Goal: Information Seeking & Learning: Compare options

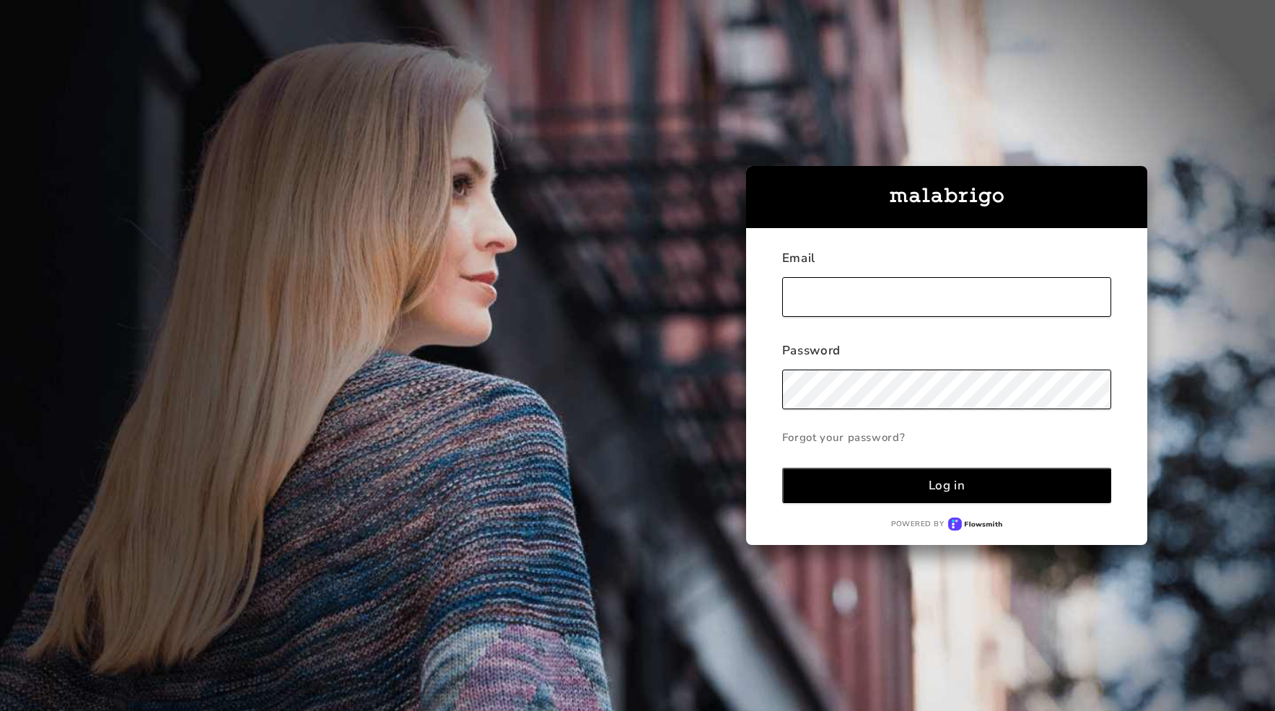
type input "[EMAIL_ADDRESS][DOMAIN_NAME]"
click at [935, 472] on button "Log in" at bounding box center [947, 485] width 330 height 35
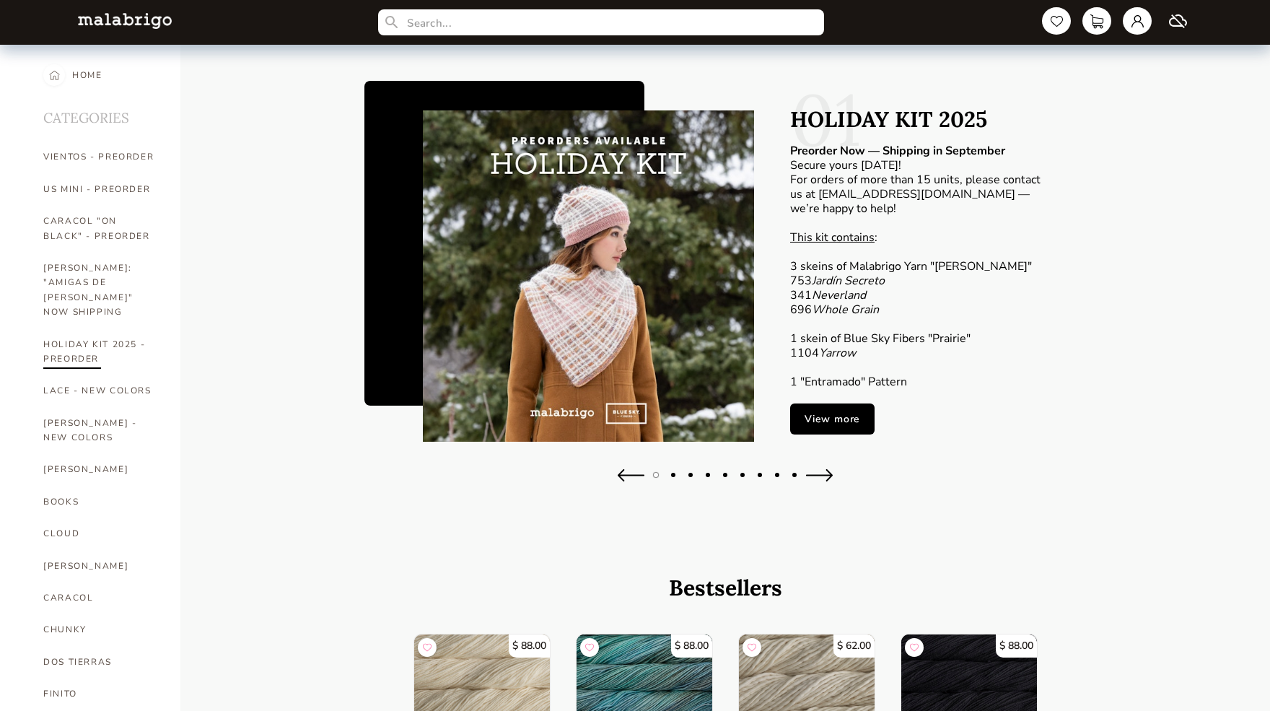
click at [103, 336] on link "HOLIDAY KIT 2025 - PREORDER" at bounding box center [100, 351] width 115 height 47
select select "INDEX"
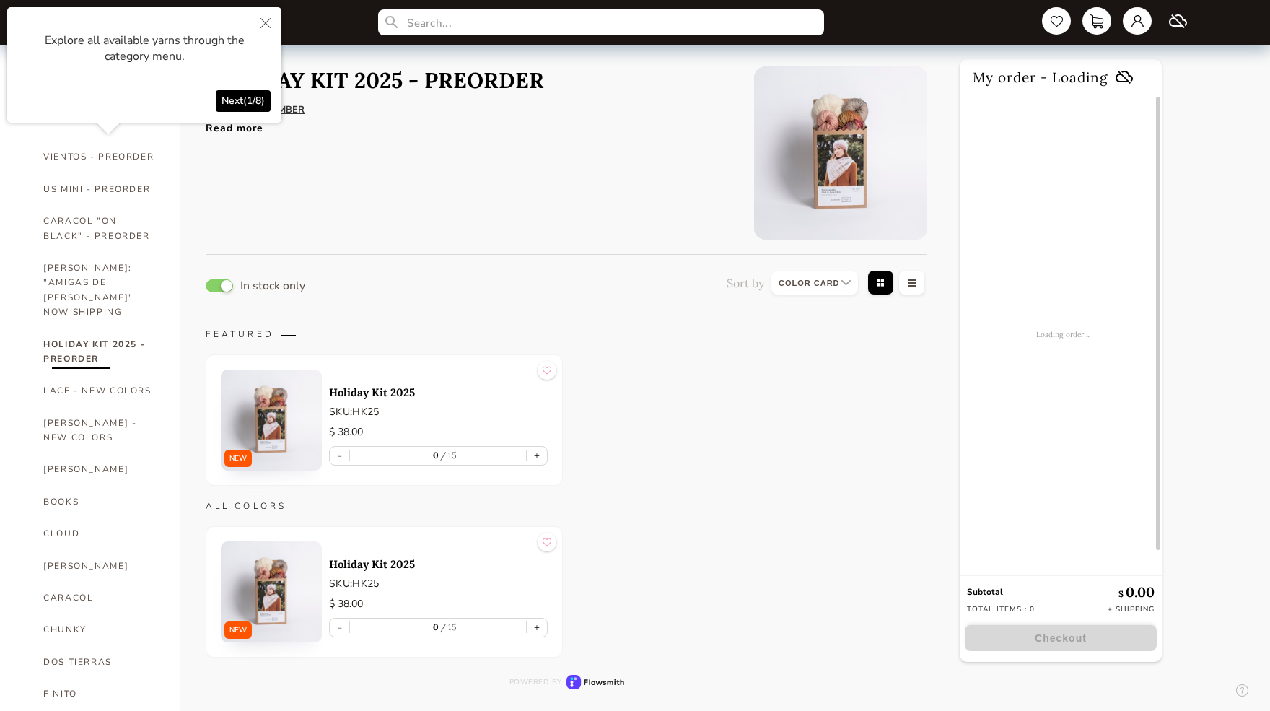
click at [278, 422] on img at bounding box center [271, 419] width 101 height 101
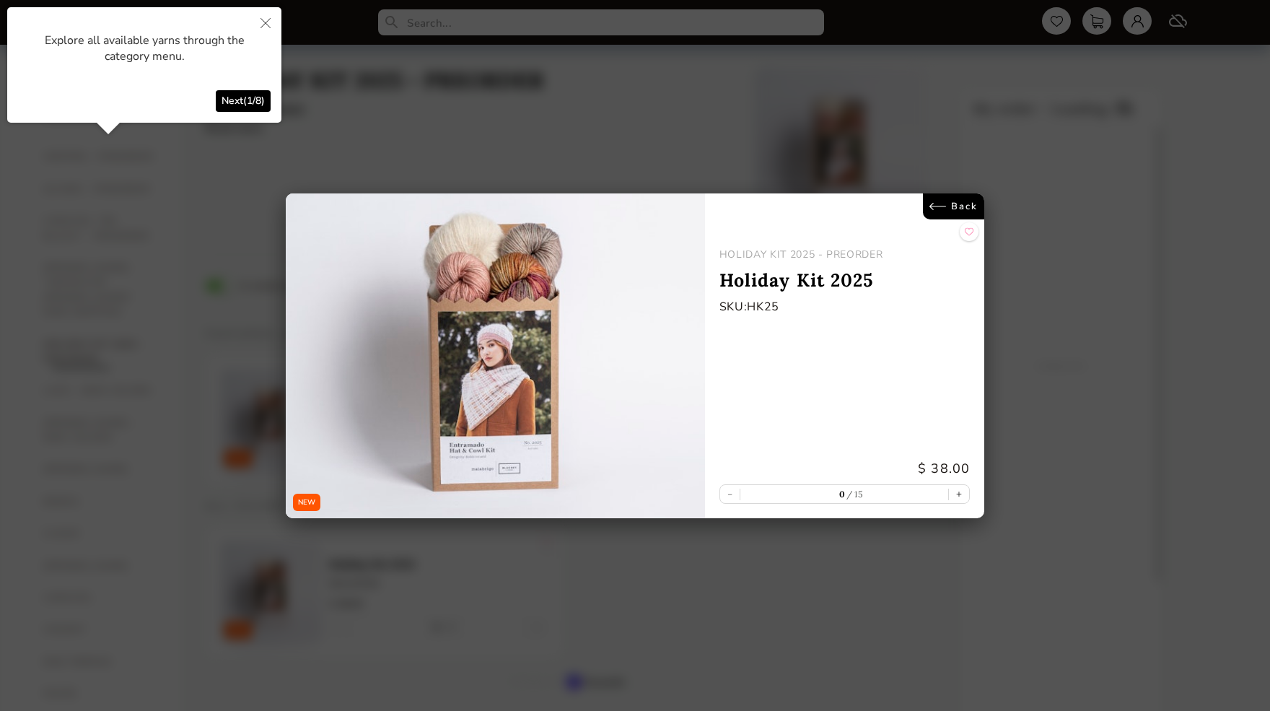
click at [963, 204] on link "Back" at bounding box center [953, 206] width 61 height 26
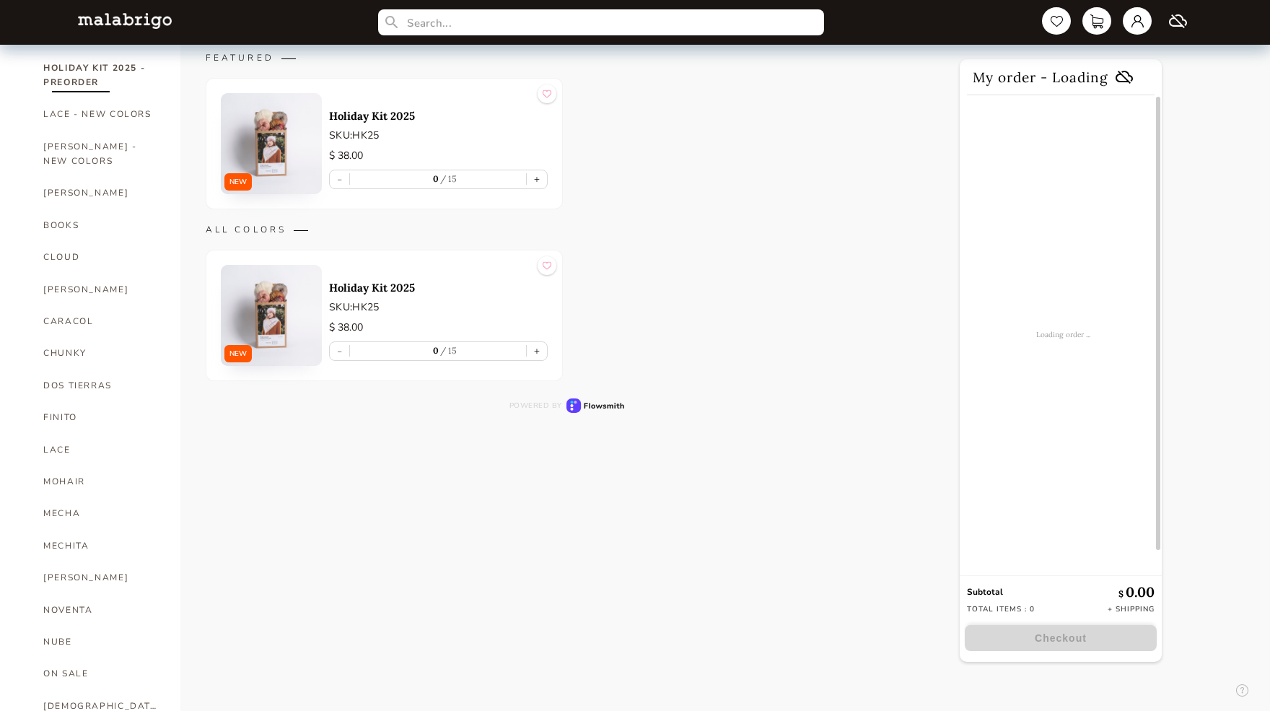
scroll to position [290, 0]
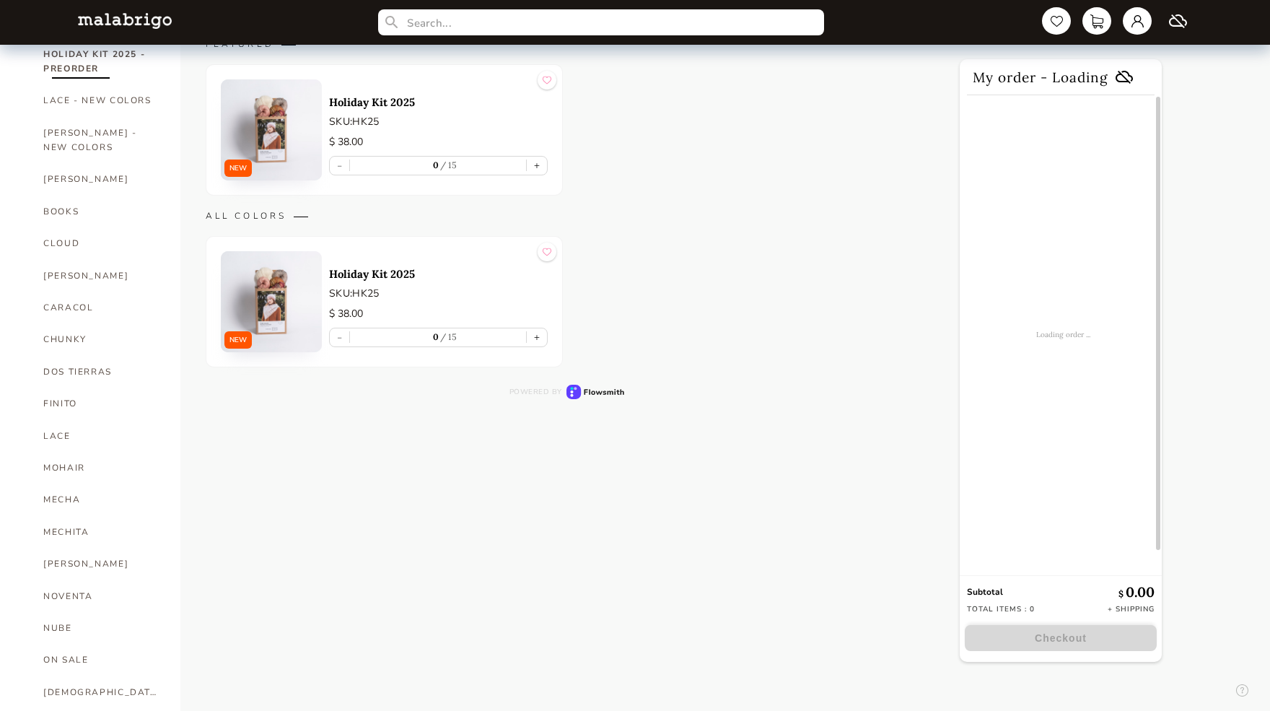
click at [276, 297] on img at bounding box center [271, 301] width 101 height 101
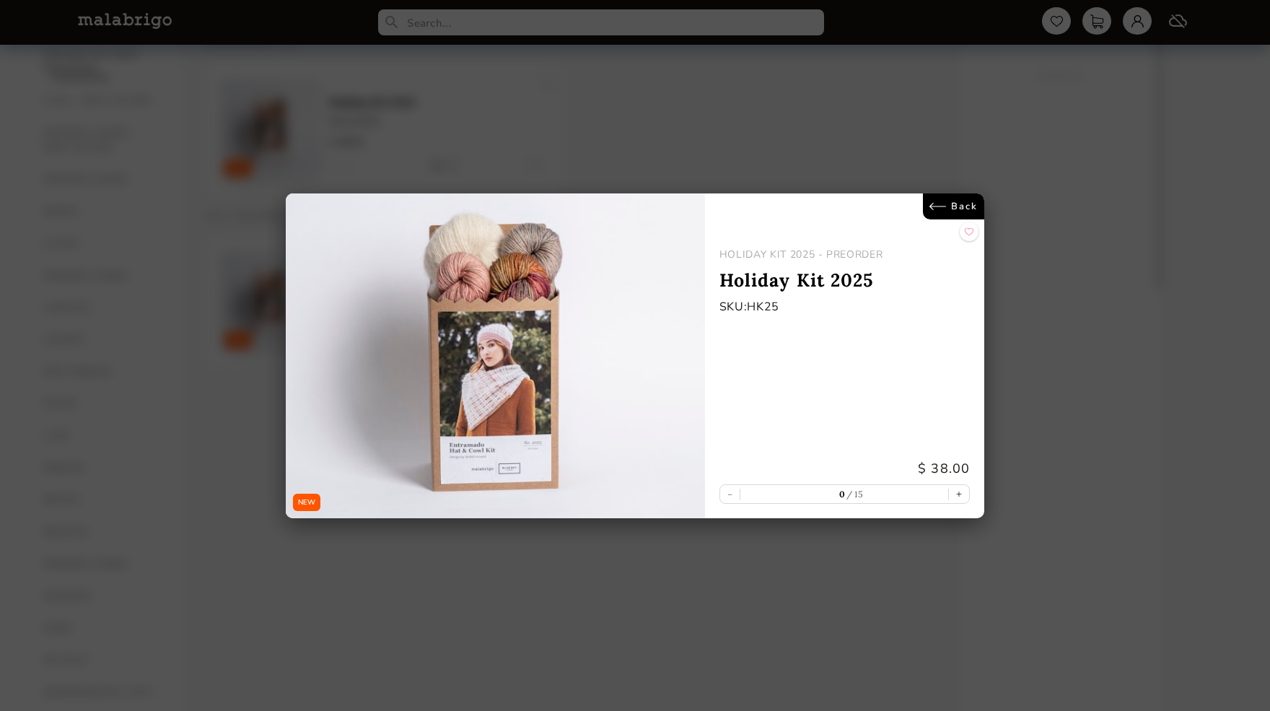
click at [967, 201] on link "Back" at bounding box center [953, 206] width 61 height 26
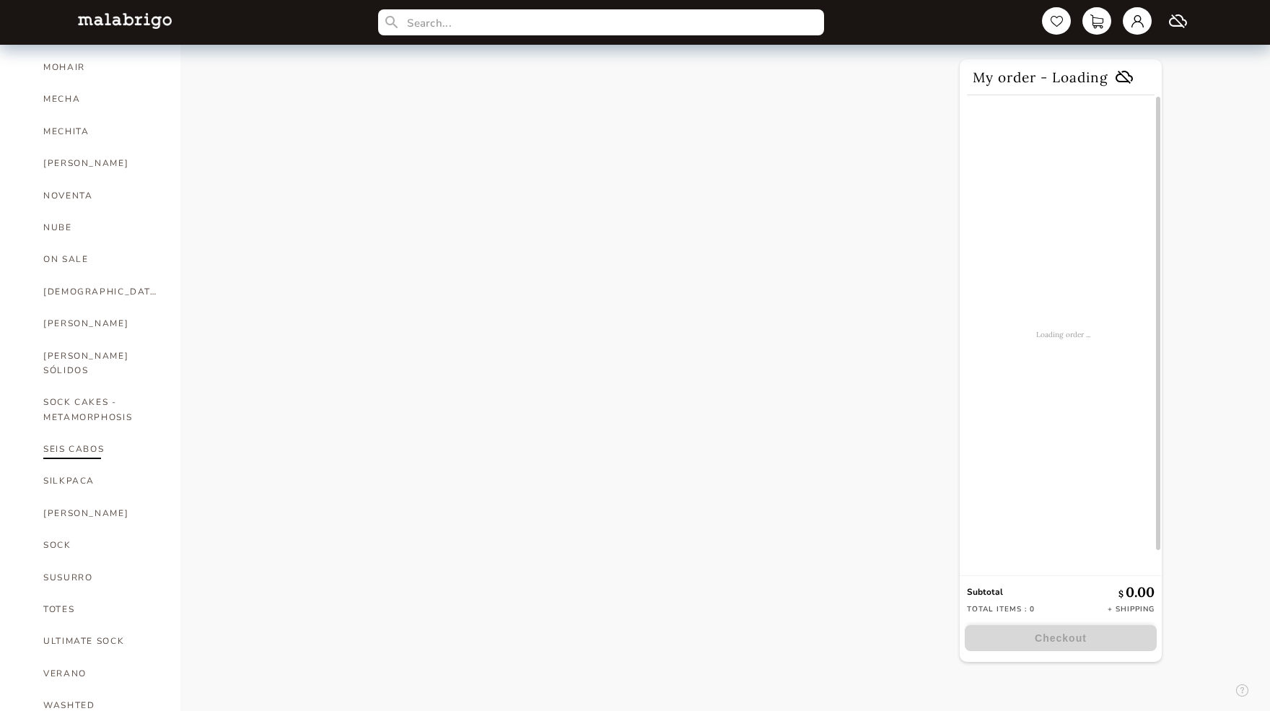
scroll to position [690, 0]
click at [69, 594] on link "TOTES" at bounding box center [100, 610] width 115 height 32
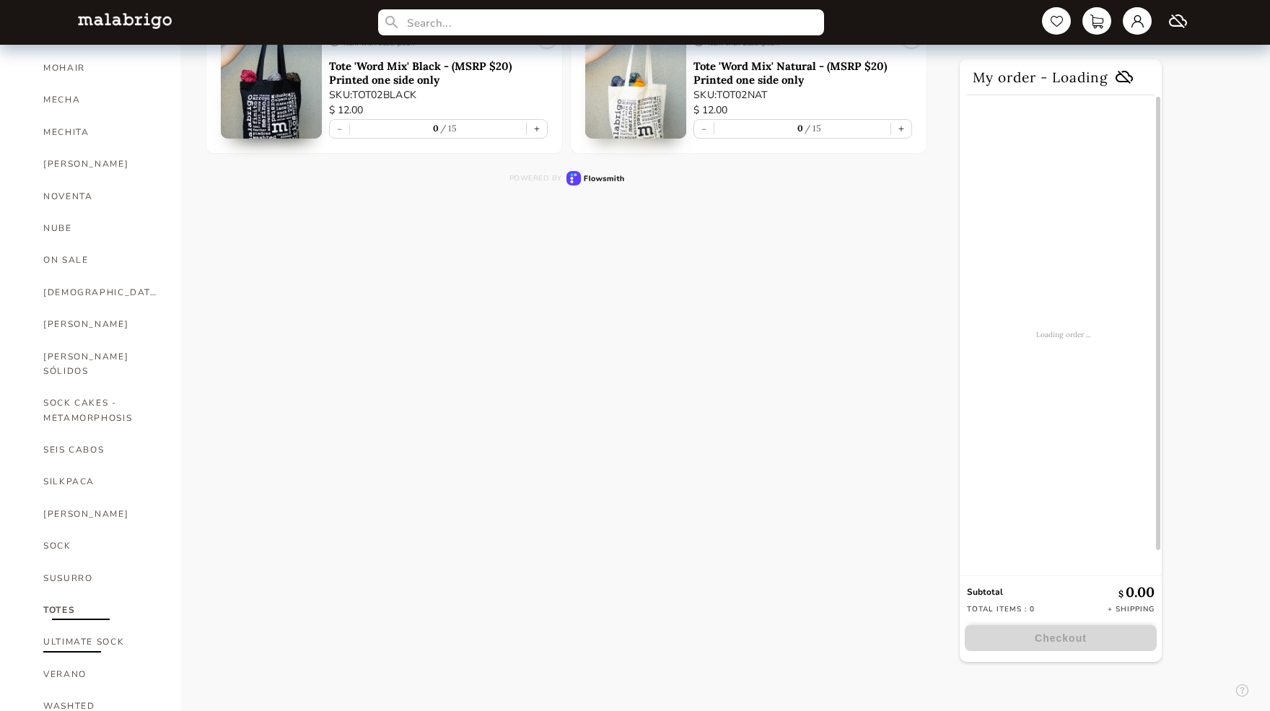
click at [71, 626] on link "ULTIMATE SOCK" at bounding box center [100, 642] width 115 height 32
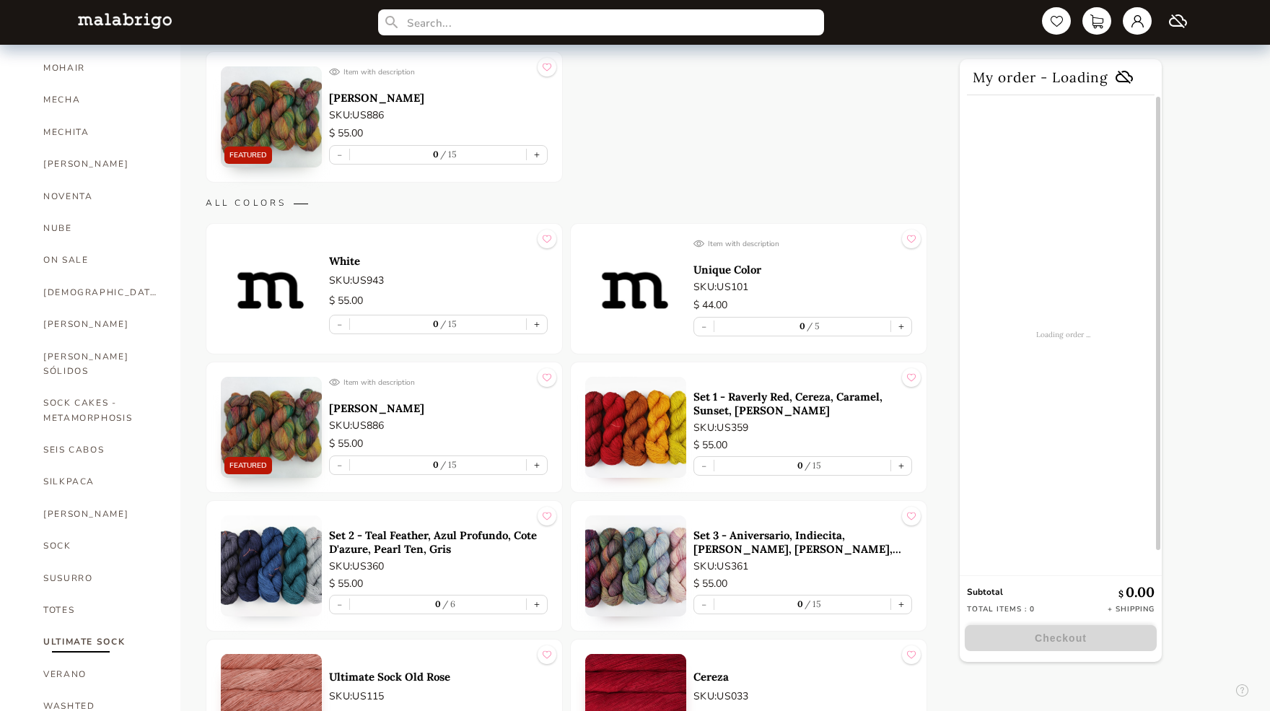
click at [278, 111] on img at bounding box center [271, 116] width 101 height 101
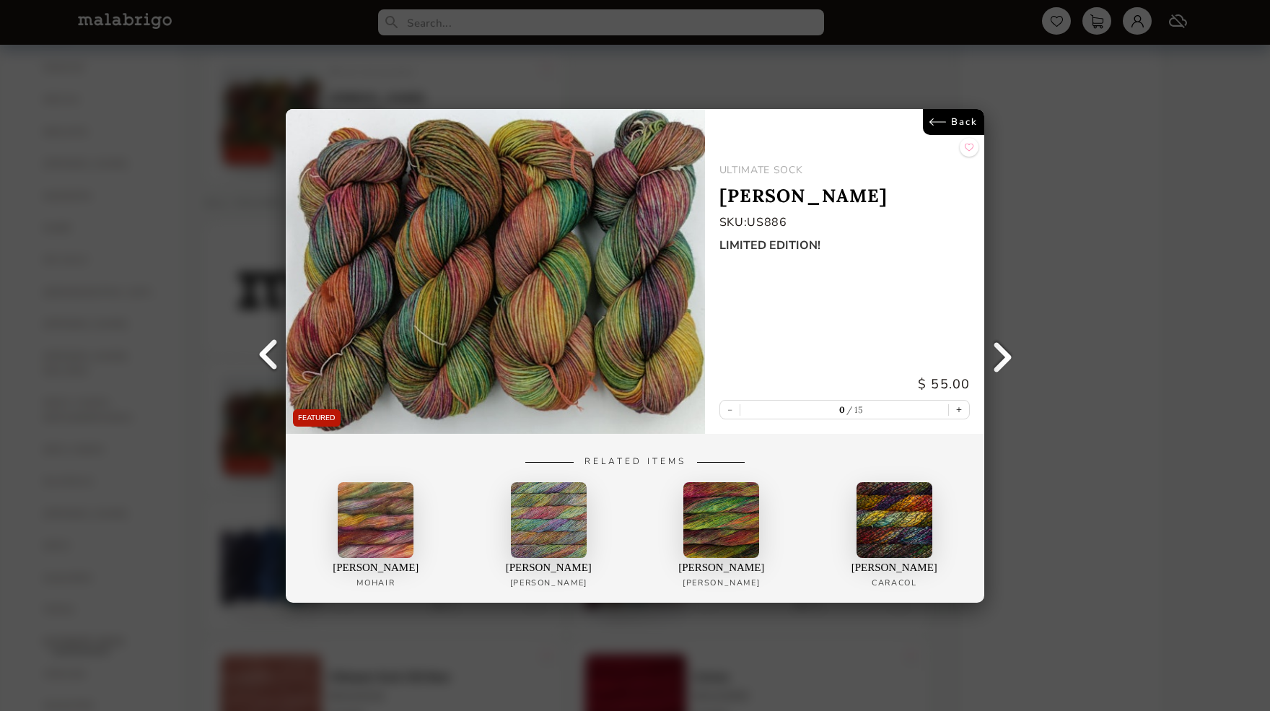
click at [935, 128] on link "Back" at bounding box center [953, 122] width 61 height 26
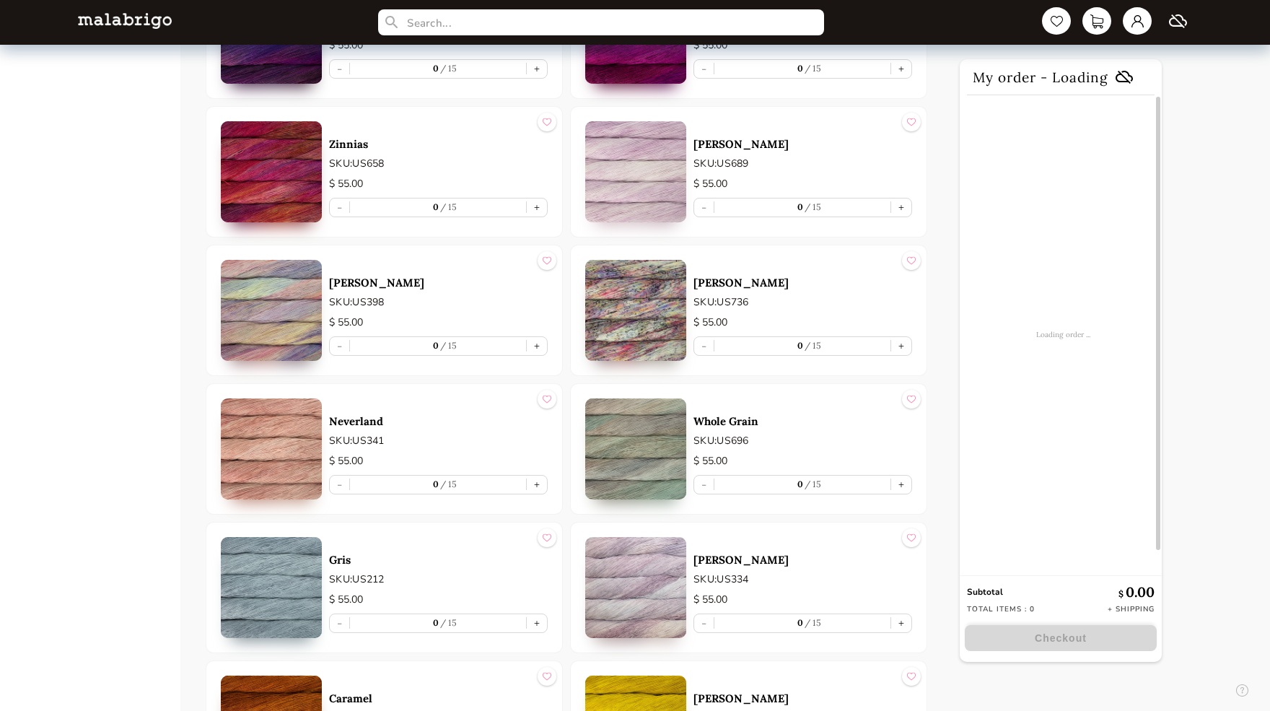
scroll to position [1512, 0]
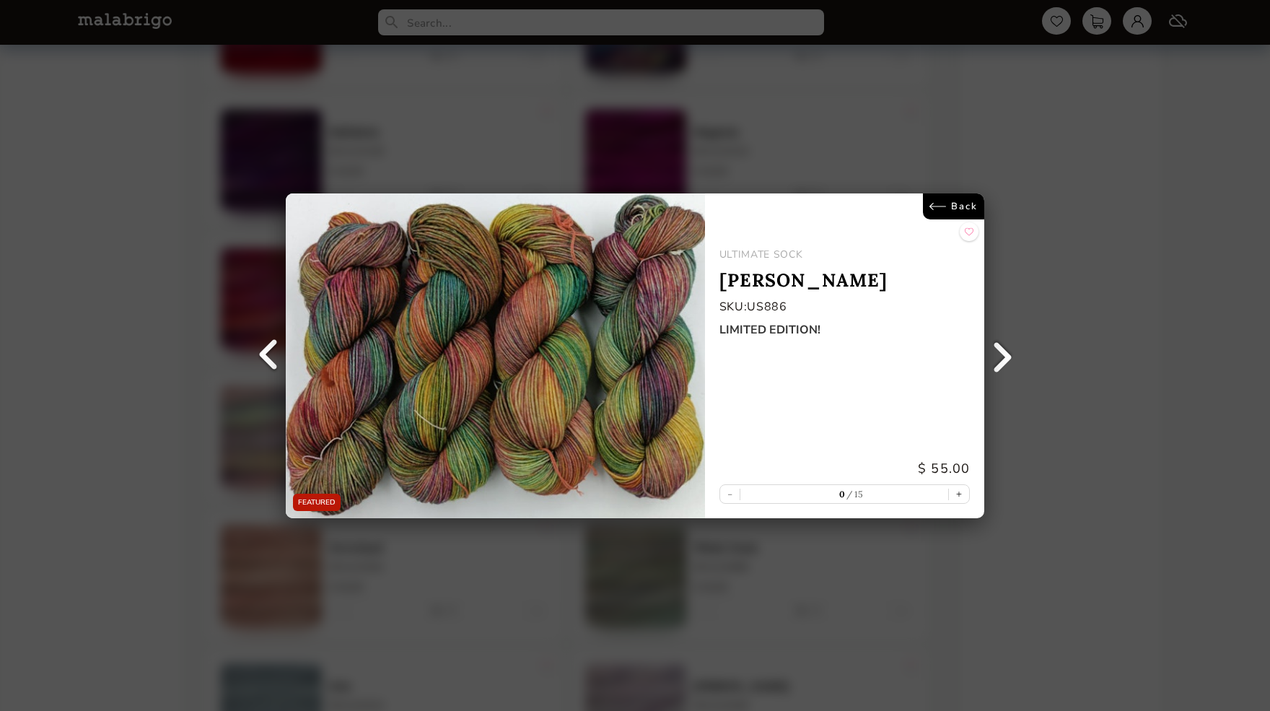
scroll to position [690, 0]
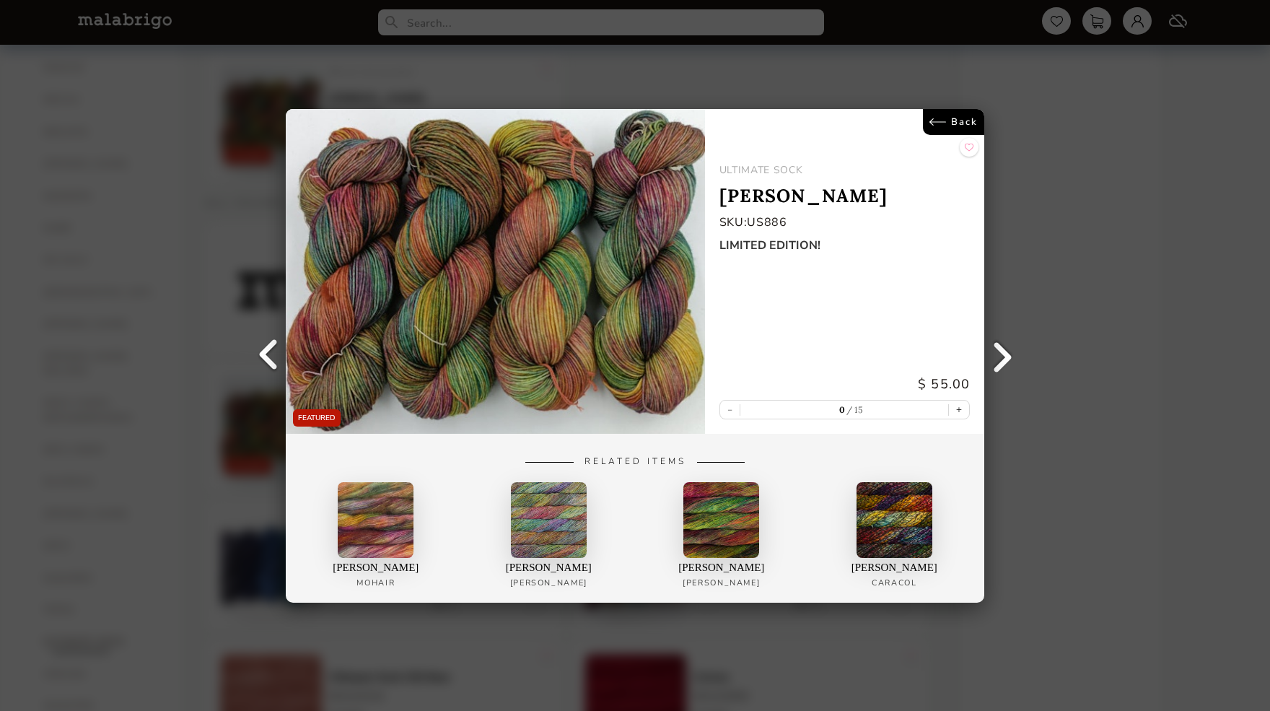
click at [971, 120] on link "Back" at bounding box center [953, 122] width 61 height 26
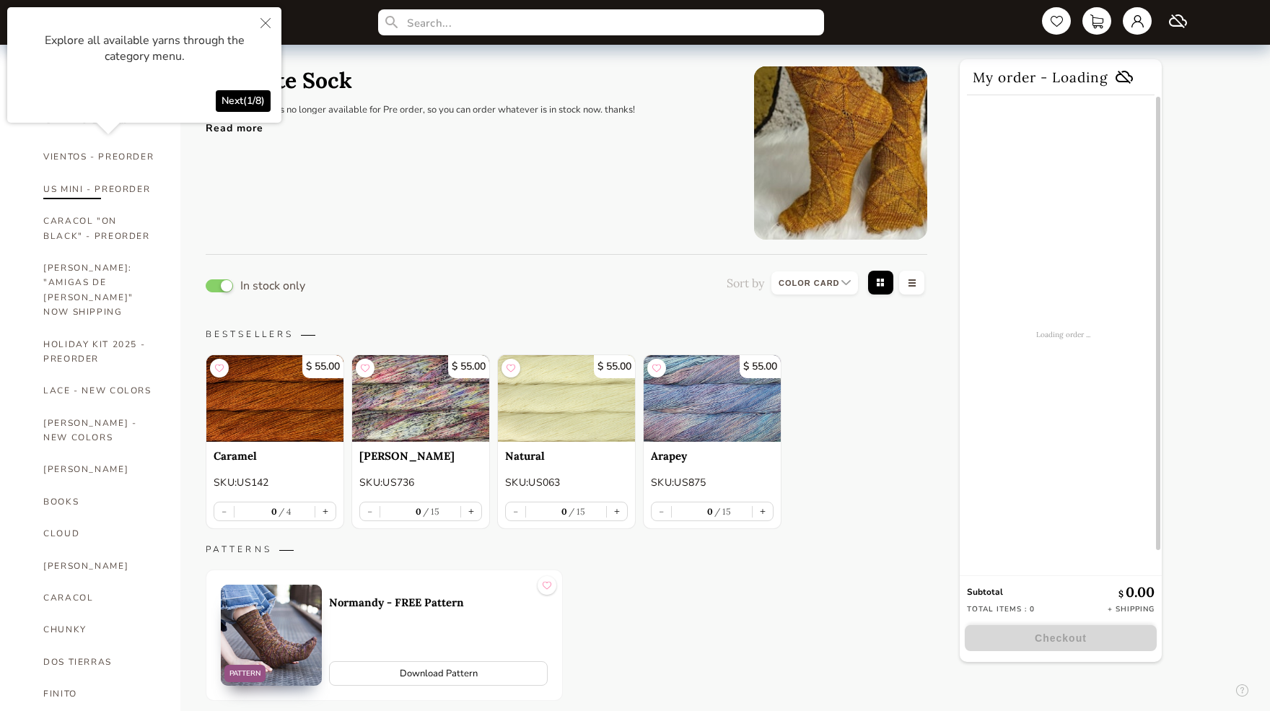
click at [94, 189] on link "US MINI - PREORDER" at bounding box center [100, 189] width 115 height 32
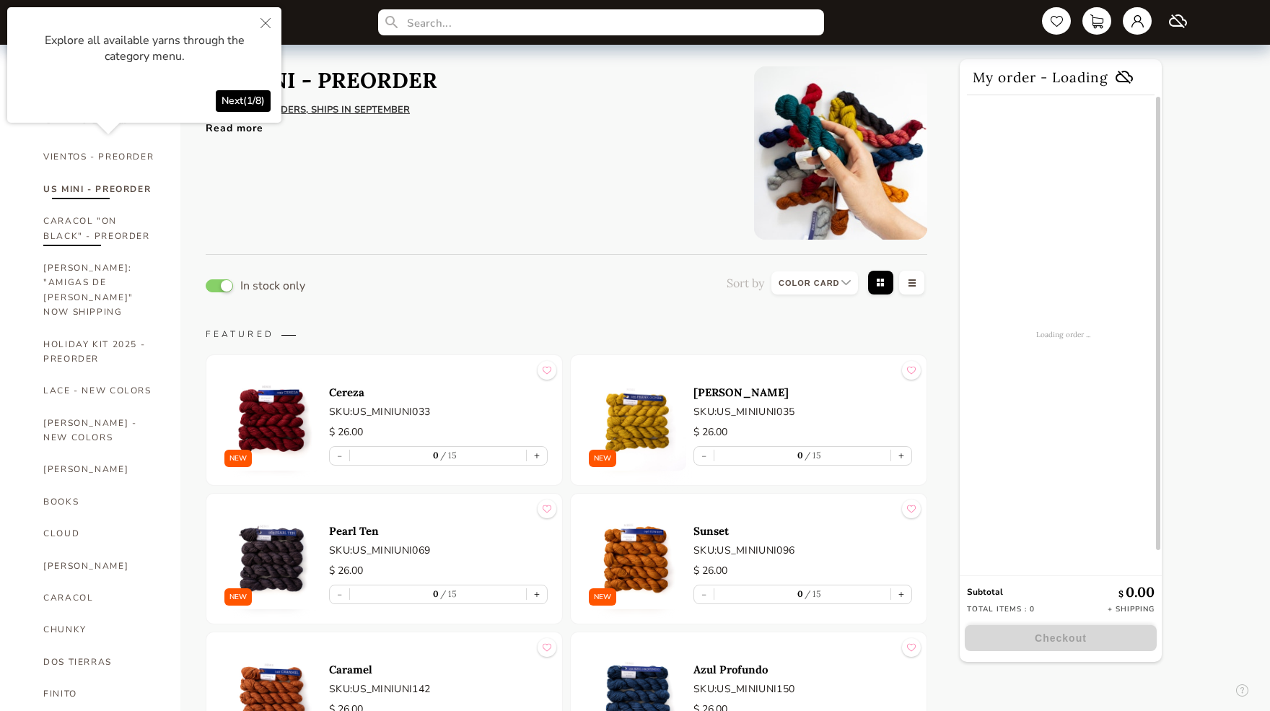
click at [92, 231] on link "CARACOL "ON BLACK" - PREORDER" at bounding box center [100, 228] width 115 height 47
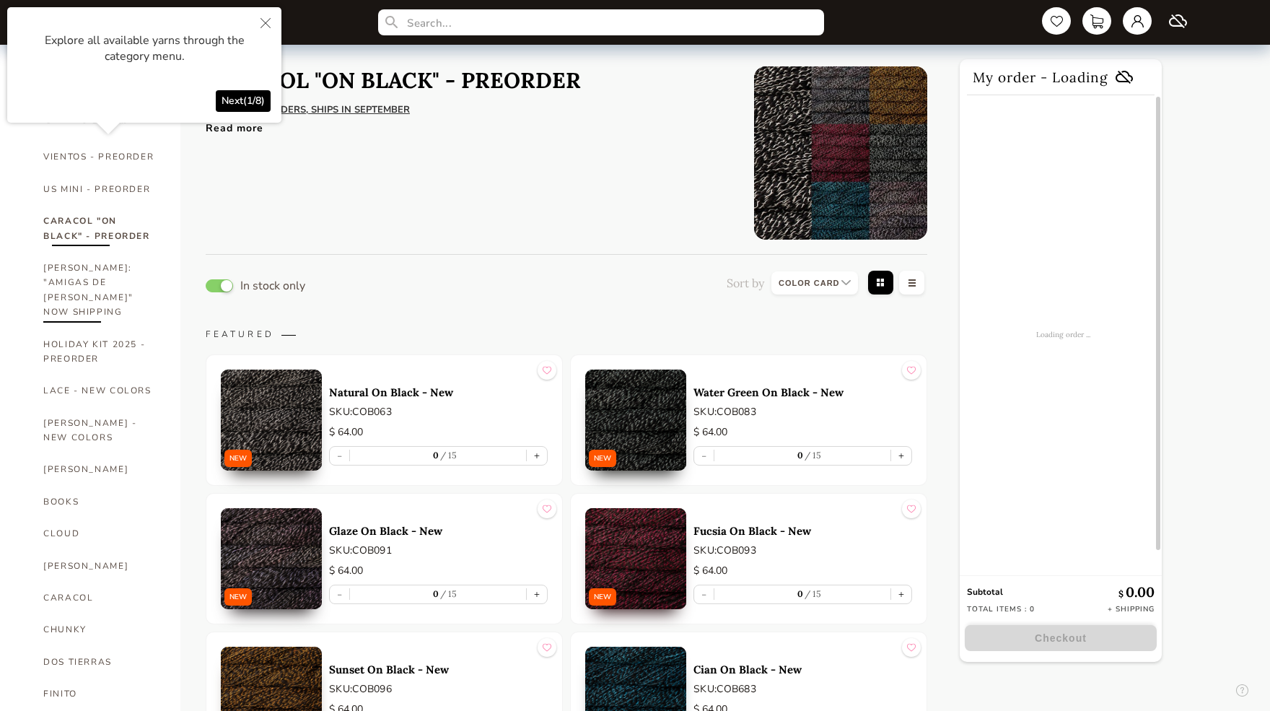
click at [89, 261] on link "[PERSON_NAME]: "AMIGAS DE [PERSON_NAME]" NOW SHIPPING" at bounding box center [100, 290] width 115 height 76
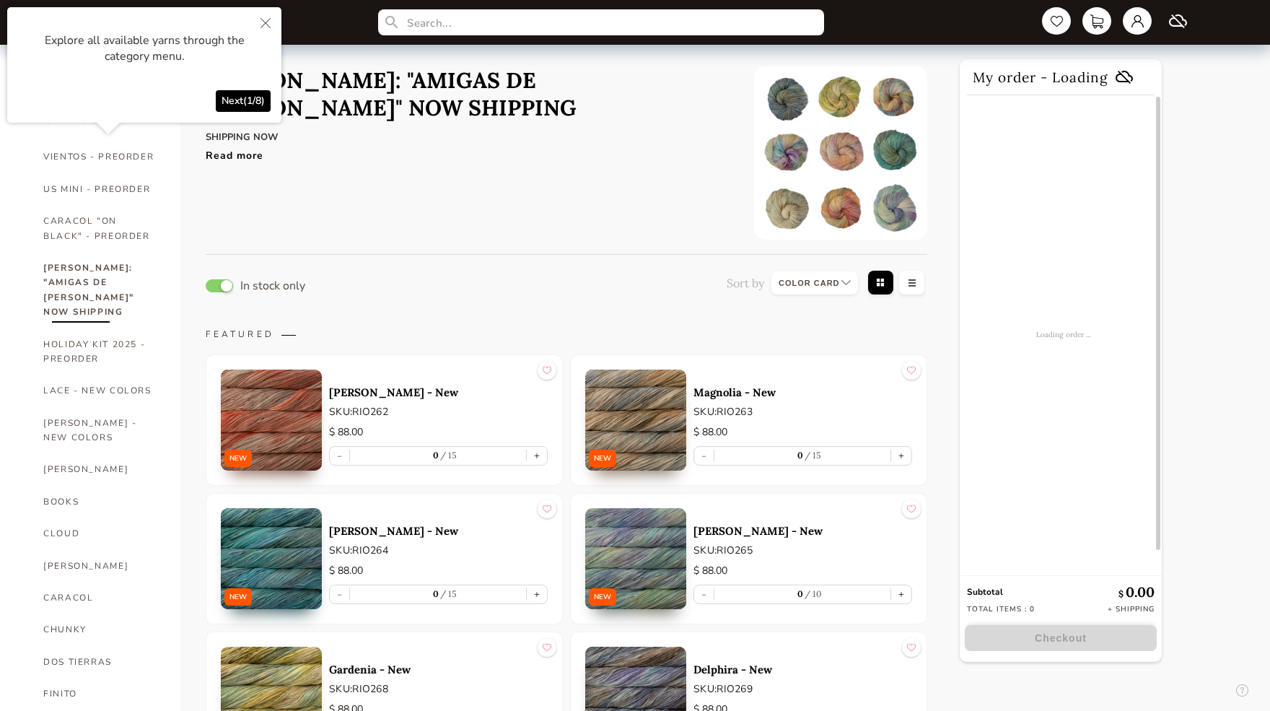
click at [268, 16] on button "Close" at bounding box center [266, 24] width 32 height 34
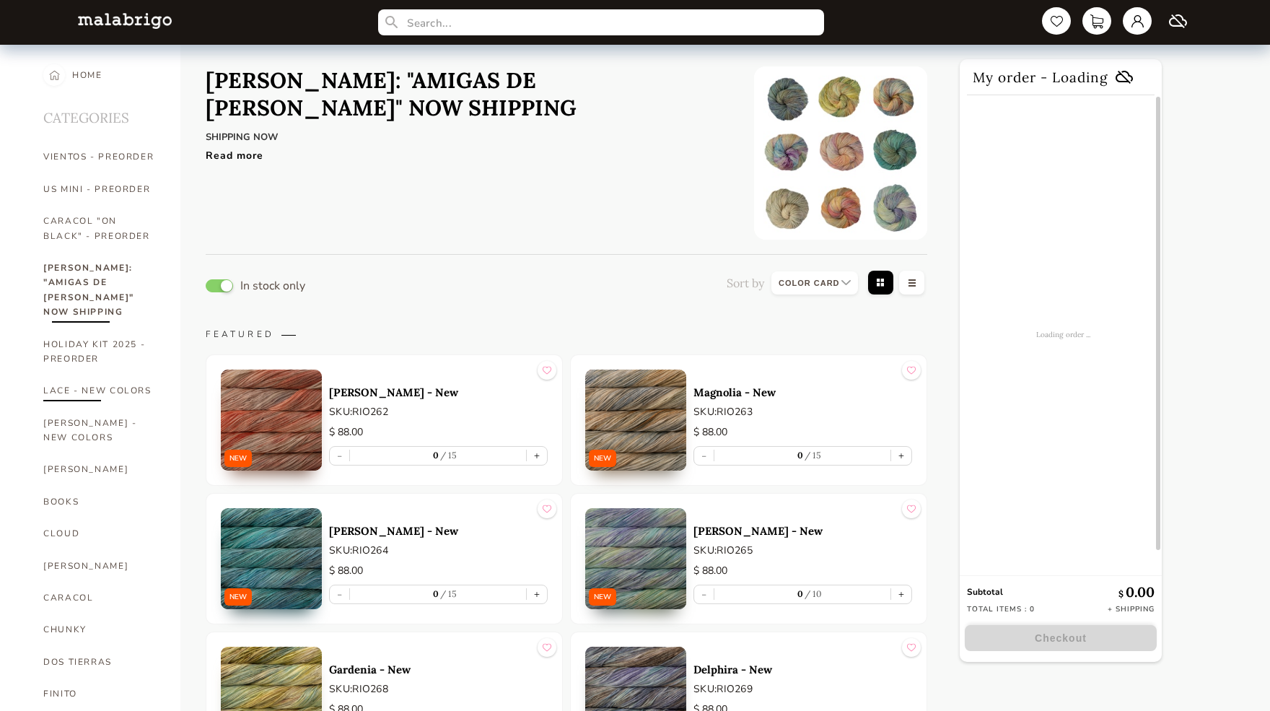
click at [90, 375] on link "LACE - NEW COLORS" at bounding box center [100, 391] width 115 height 32
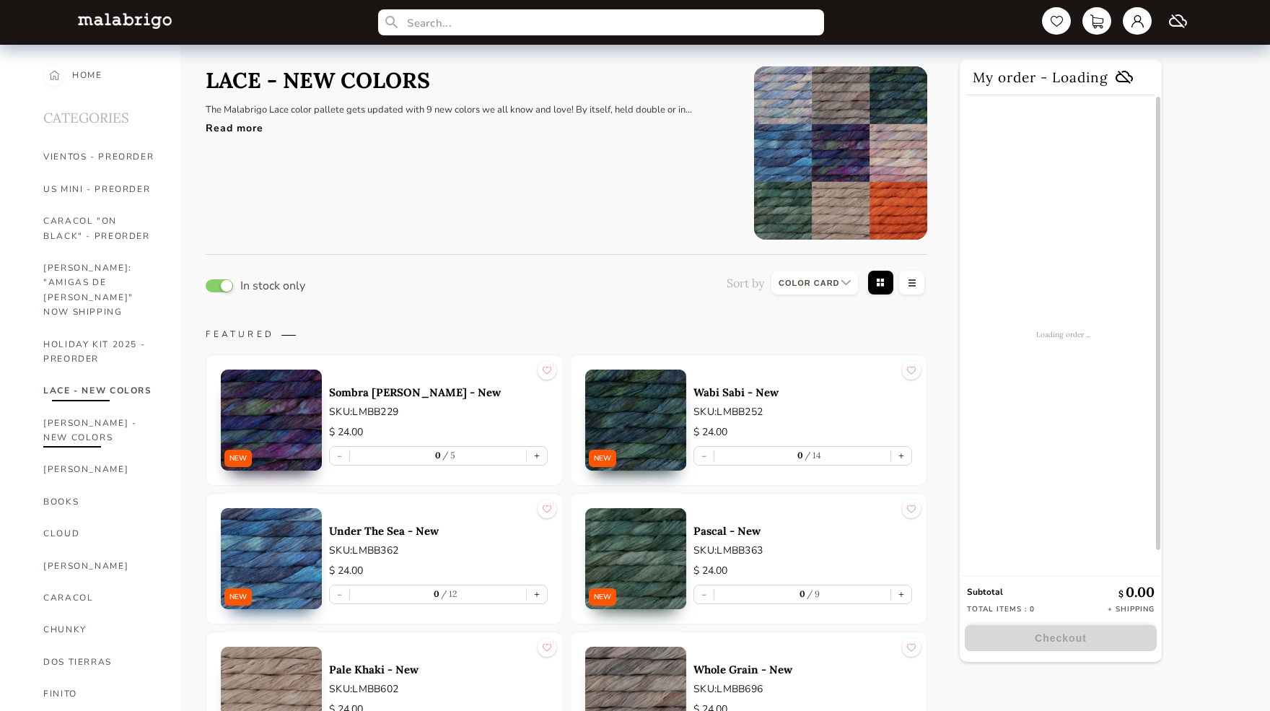
click at [86, 407] on link "[PERSON_NAME] - NEW COLORS" at bounding box center [100, 430] width 115 height 47
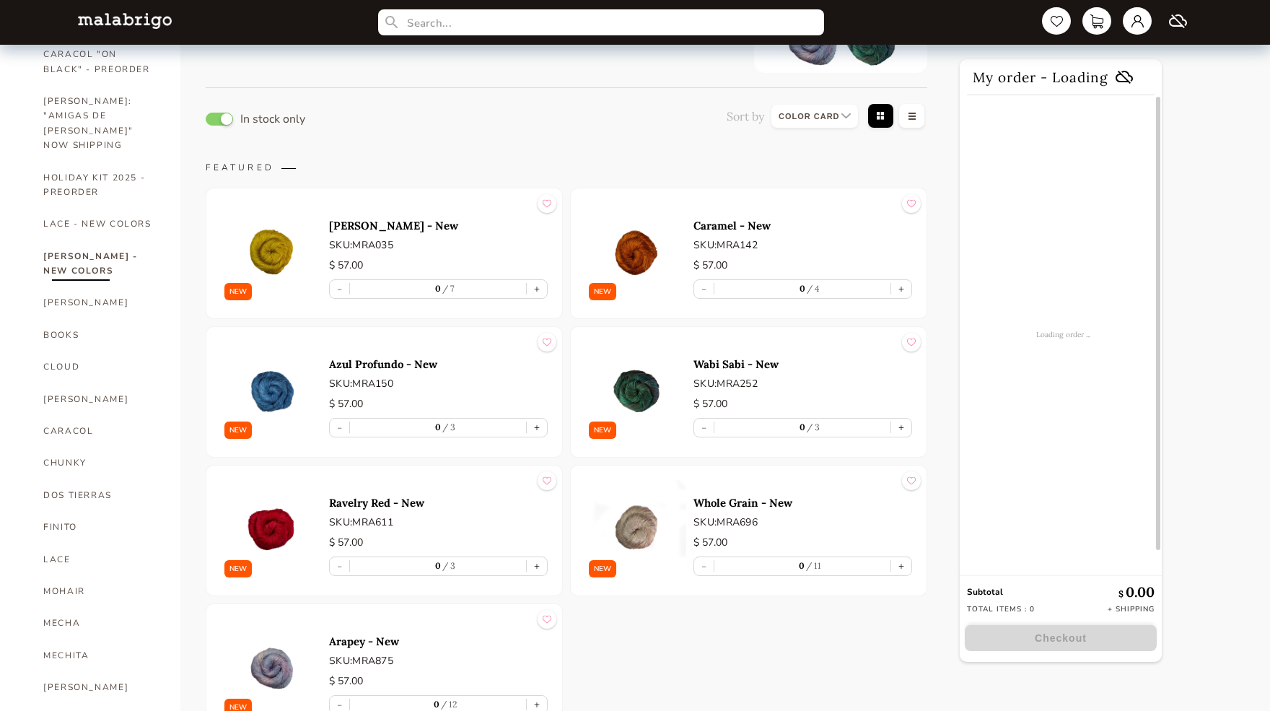
scroll to position [182, 0]
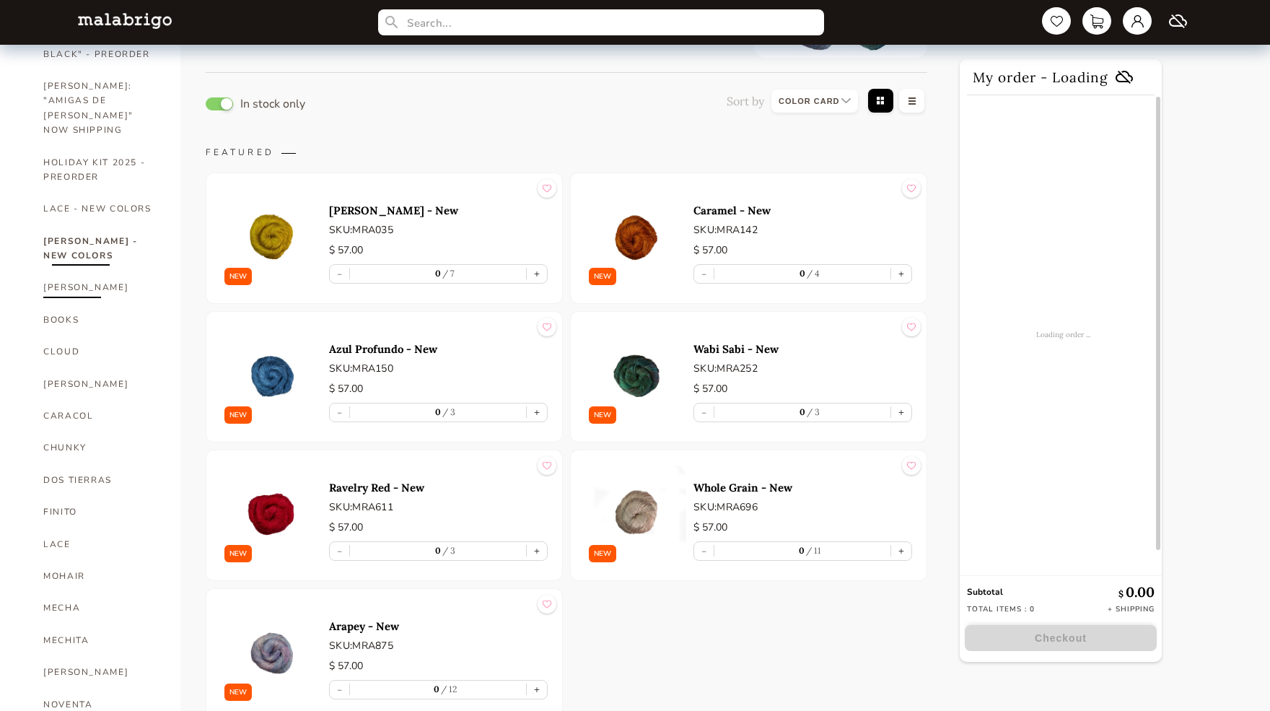
click at [63, 271] on link "[PERSON_NAME]" at bounding box center [100, 287] width 115 height 32
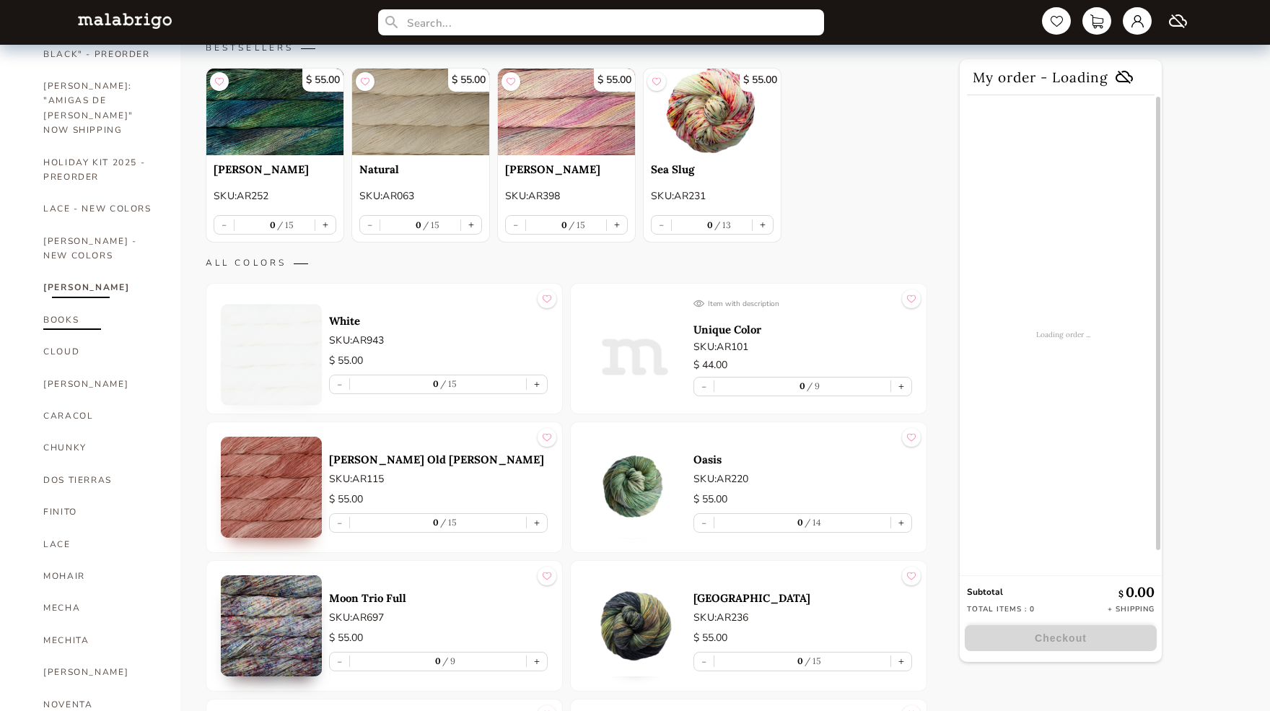
click at [64, 304] on link "BOOKS" at bounding box center [100, 320] width 115 height 32
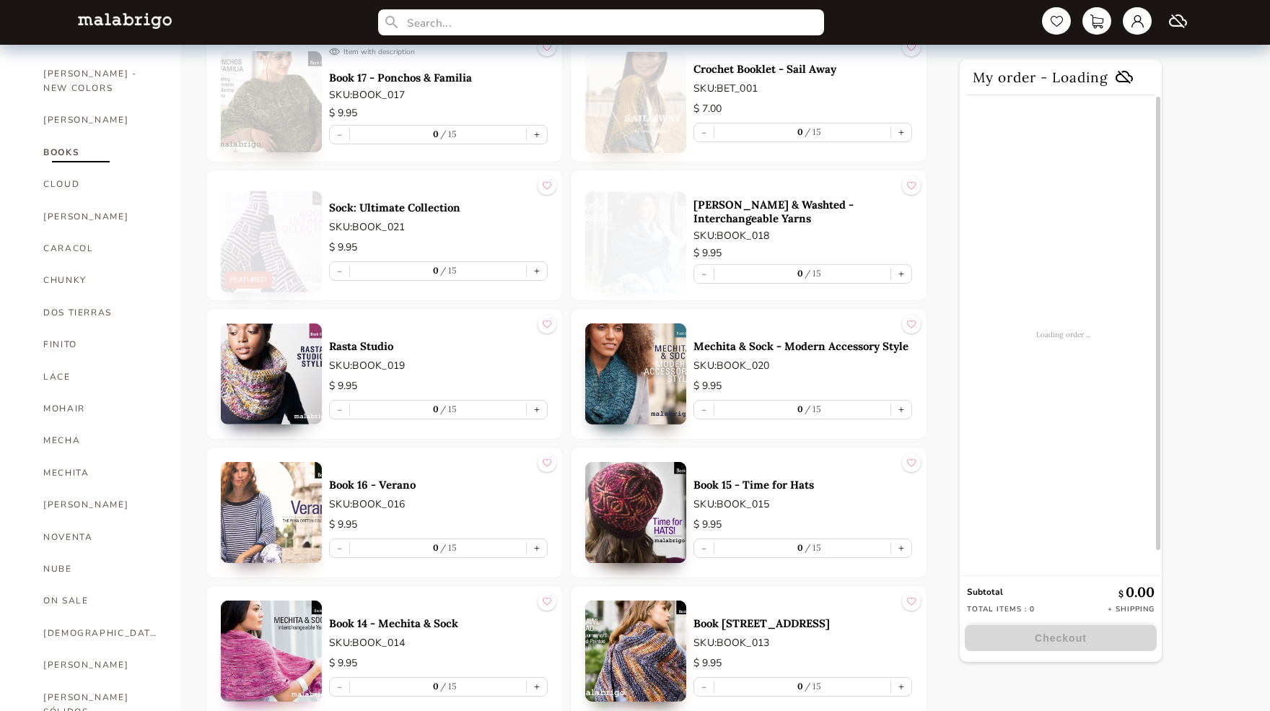
scroll to position [237, 0]
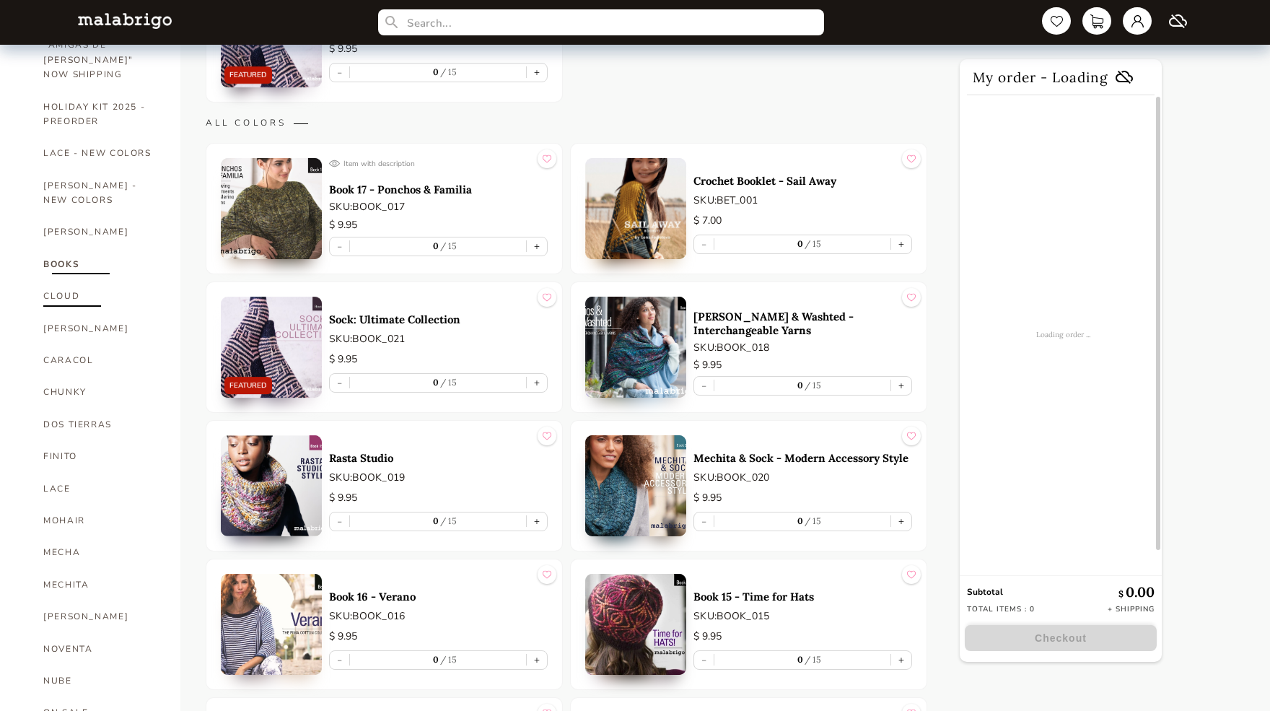
click at [79, 280] on link "CLOUD" at bounding box center [100, 296] width 115 height 32
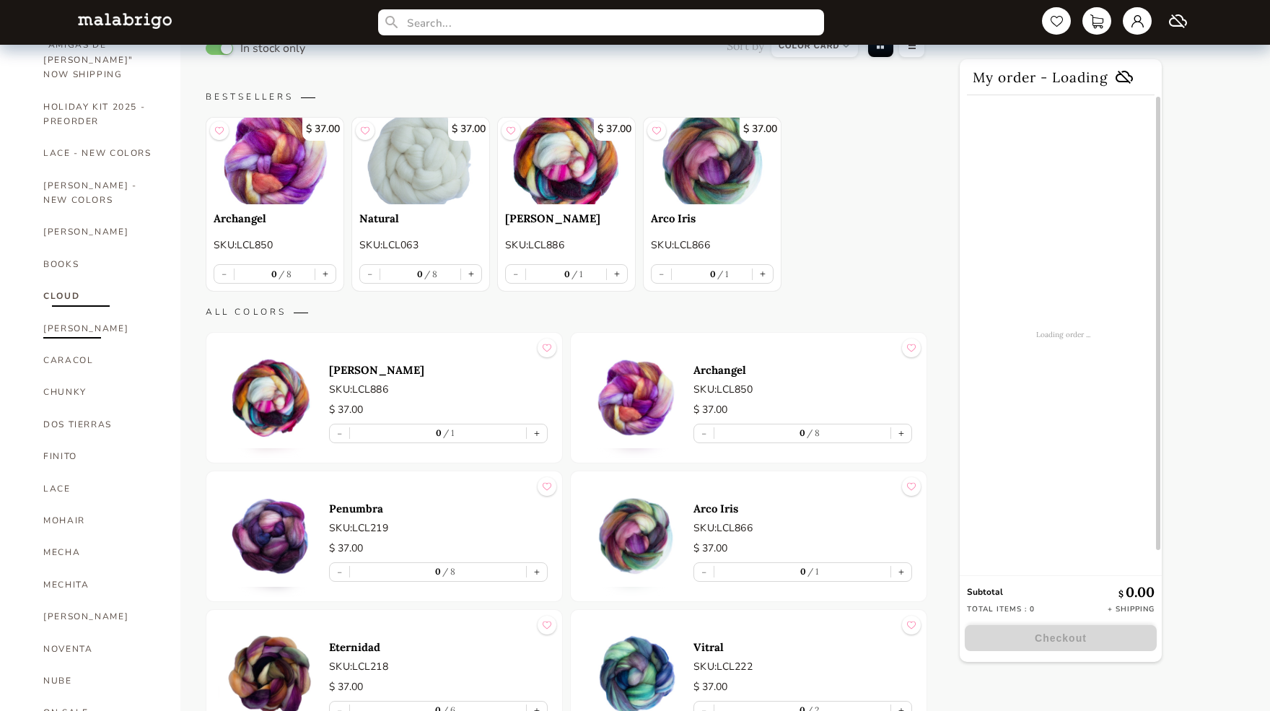
click at [77, 312] on link "[PERSON_NAME]" at bounding box center [100, 328] width 115 height 32
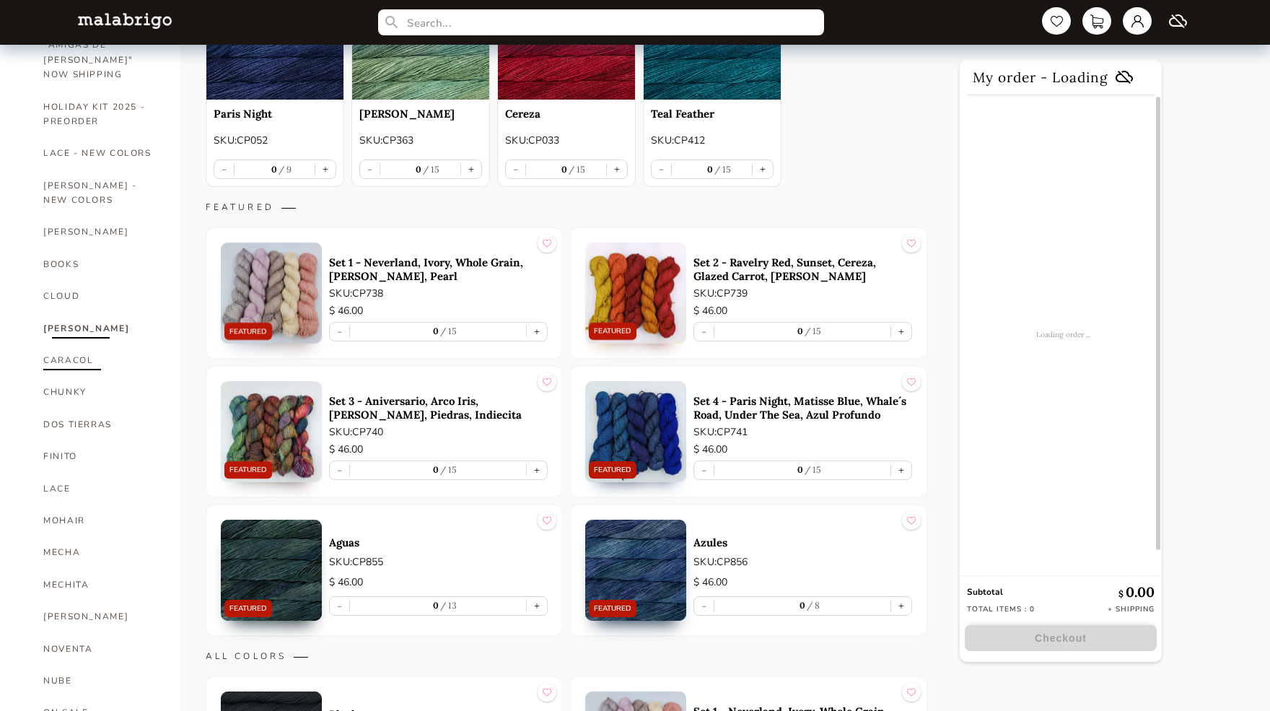
click at [77, 344] on link "CARACOL" at bounding box center [100, 360] width 115 height 32
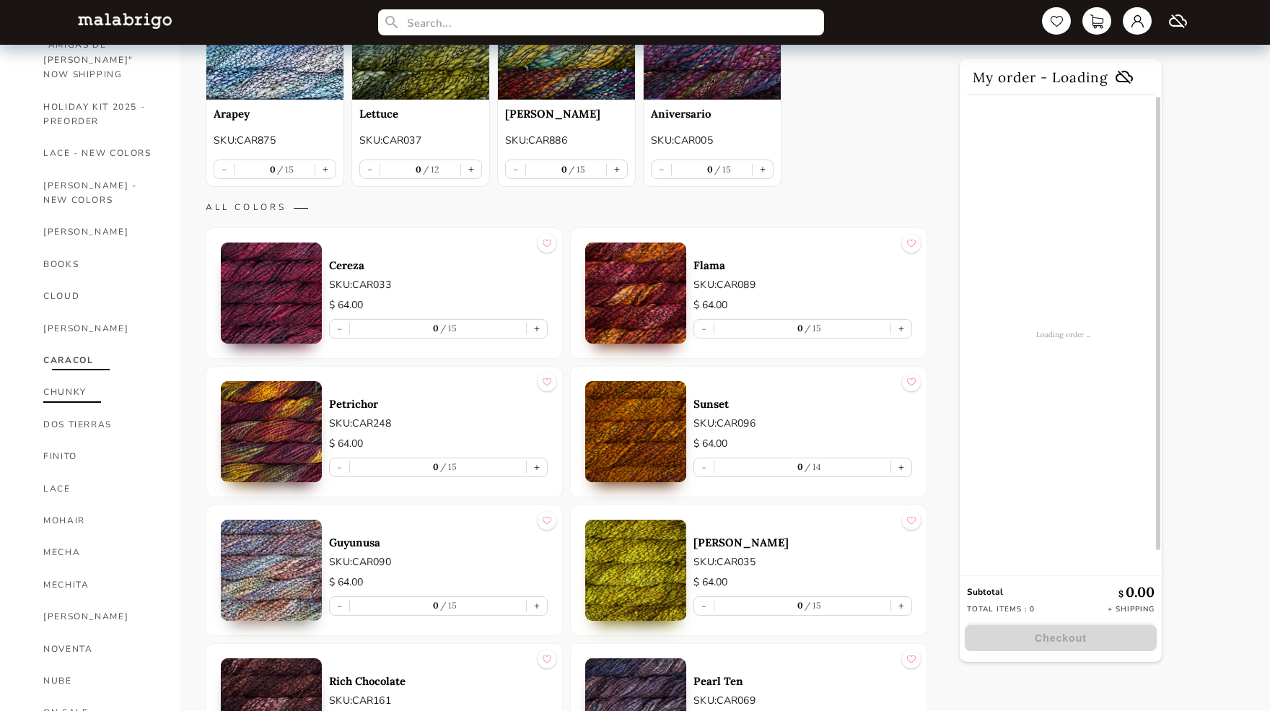
click at [75, 376] on link "CHUNKY" at bounding box center [100, 392] width 115 height 32
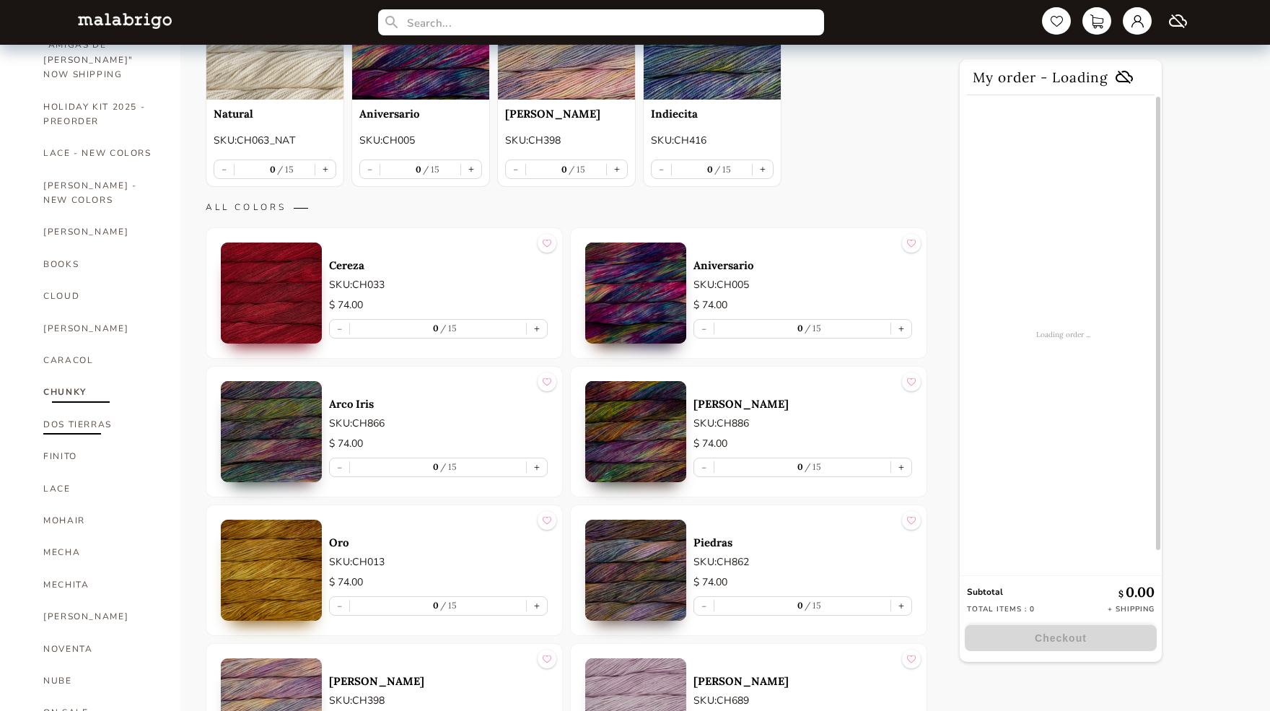
click at [76, 408] on link "DOS TIERRAS" at bounding box center [100, 424] width 115 height 32
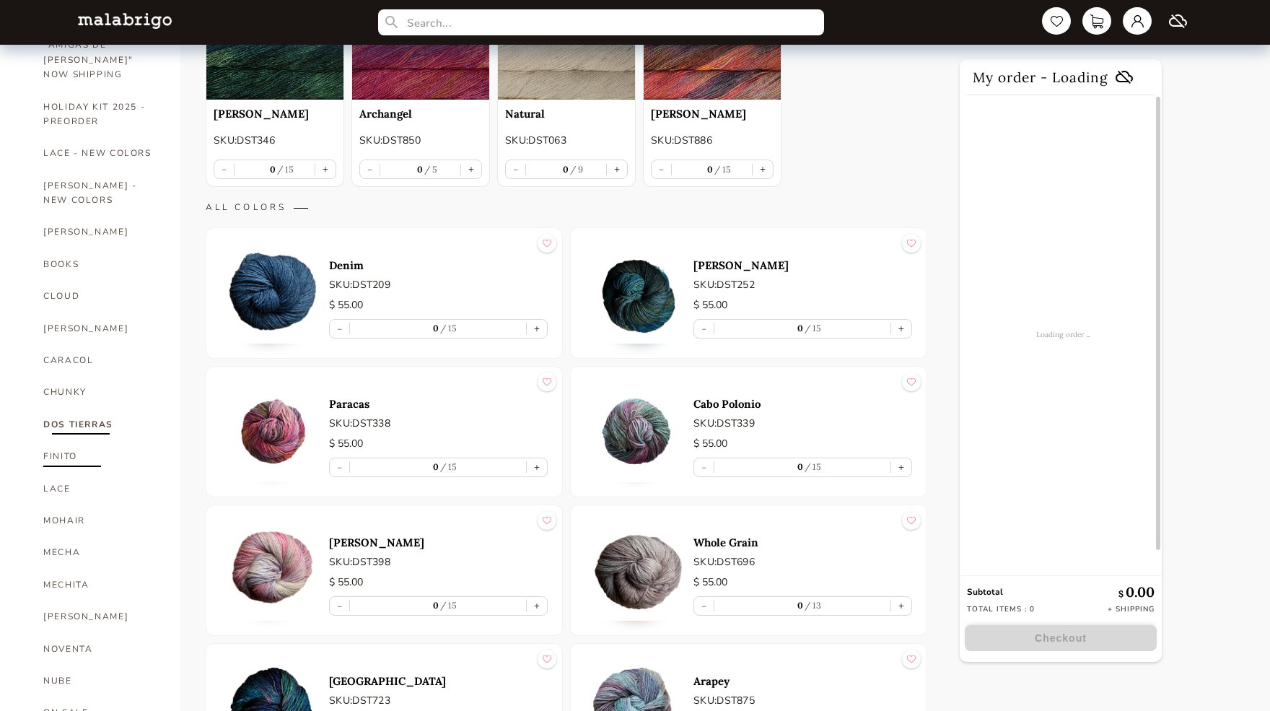
click at [66, 440] on link "FINITO" at bounding box center [100, 456] width 115 height 32
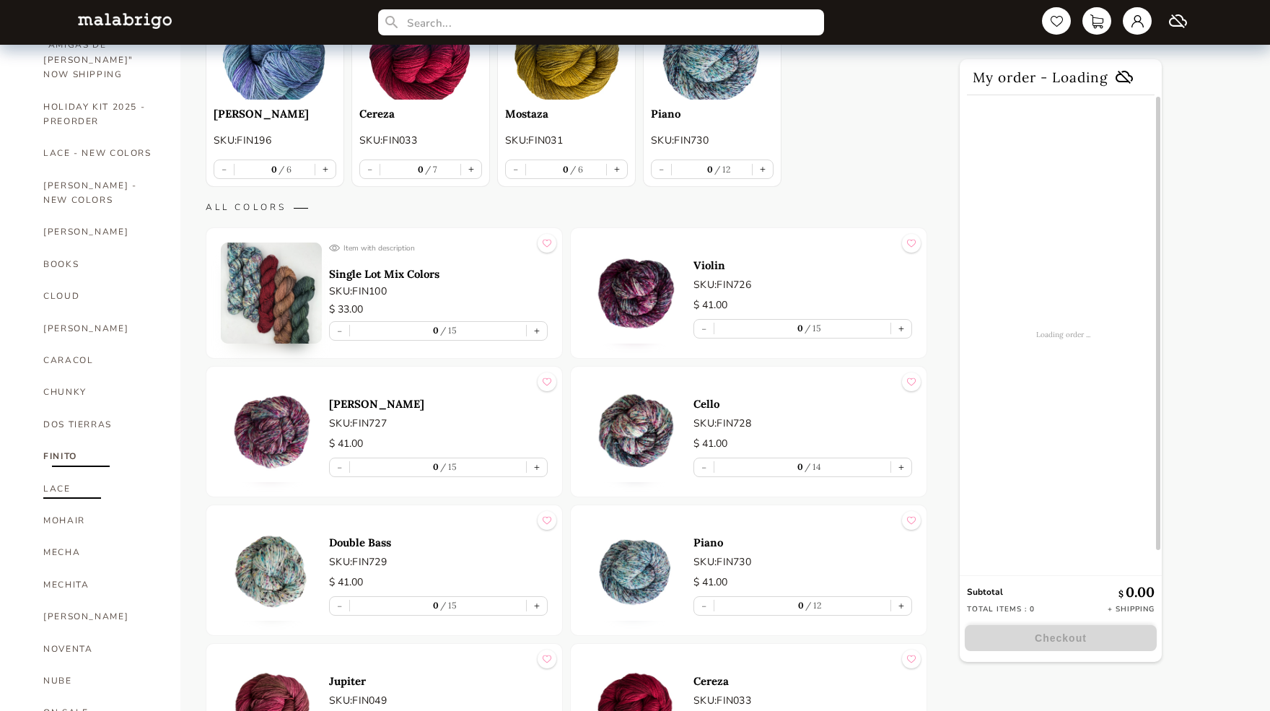
click at [64, 473] on link "LACE" at bounding box center [100, 489] width 115 height 32
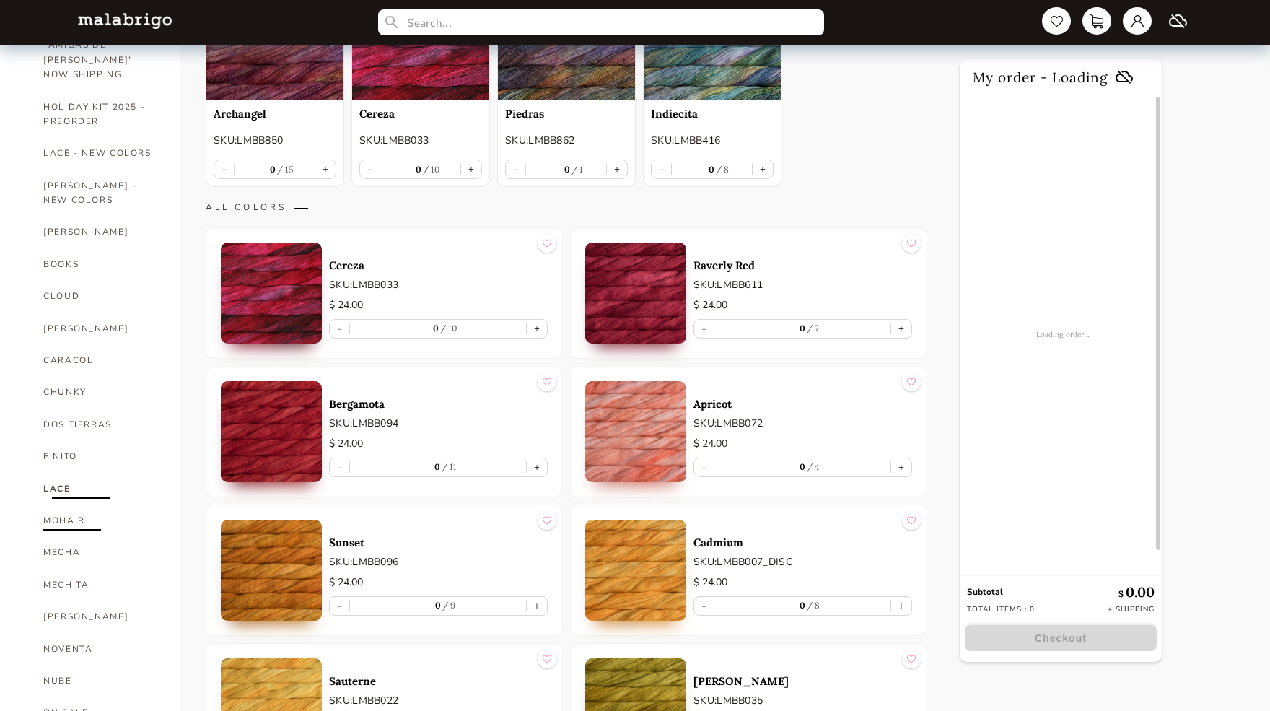
click at [66, 504] on link "MOHAIR" at bounding box center [100, 520] width 115 height 32
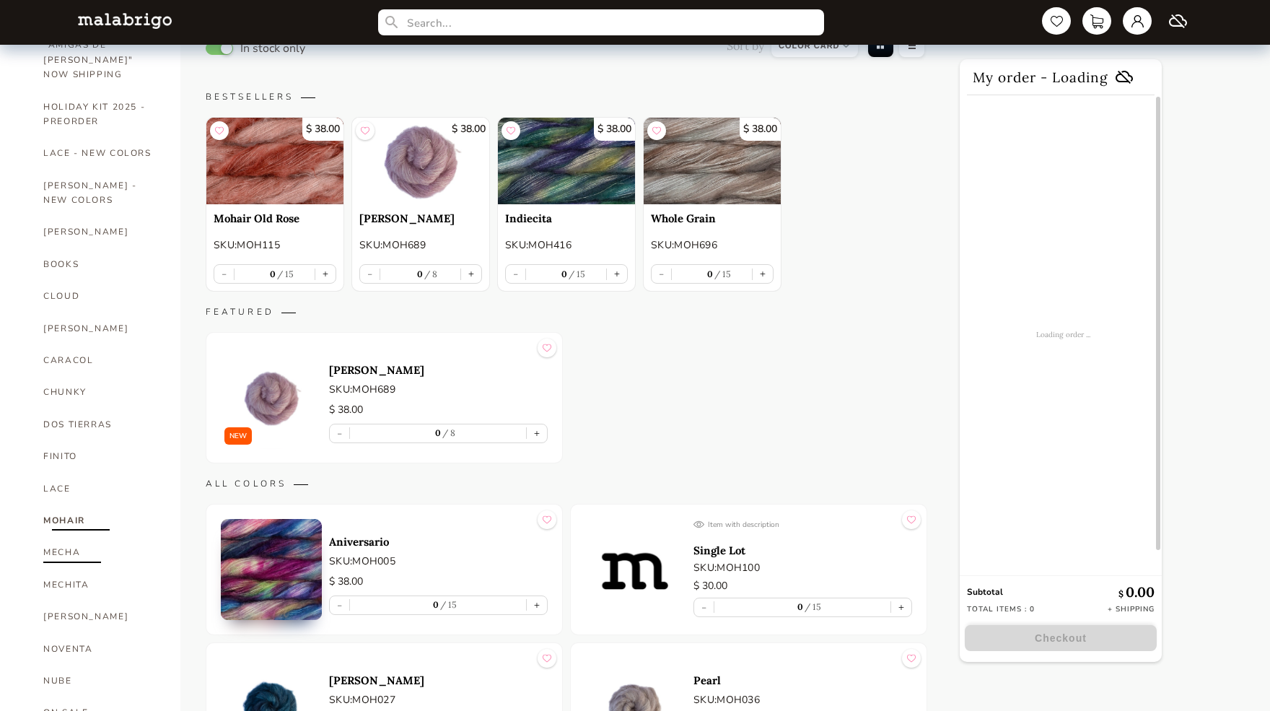
click at [67, 536] on link "MECHA" at bounding box center [100, 552] width 115 height 32
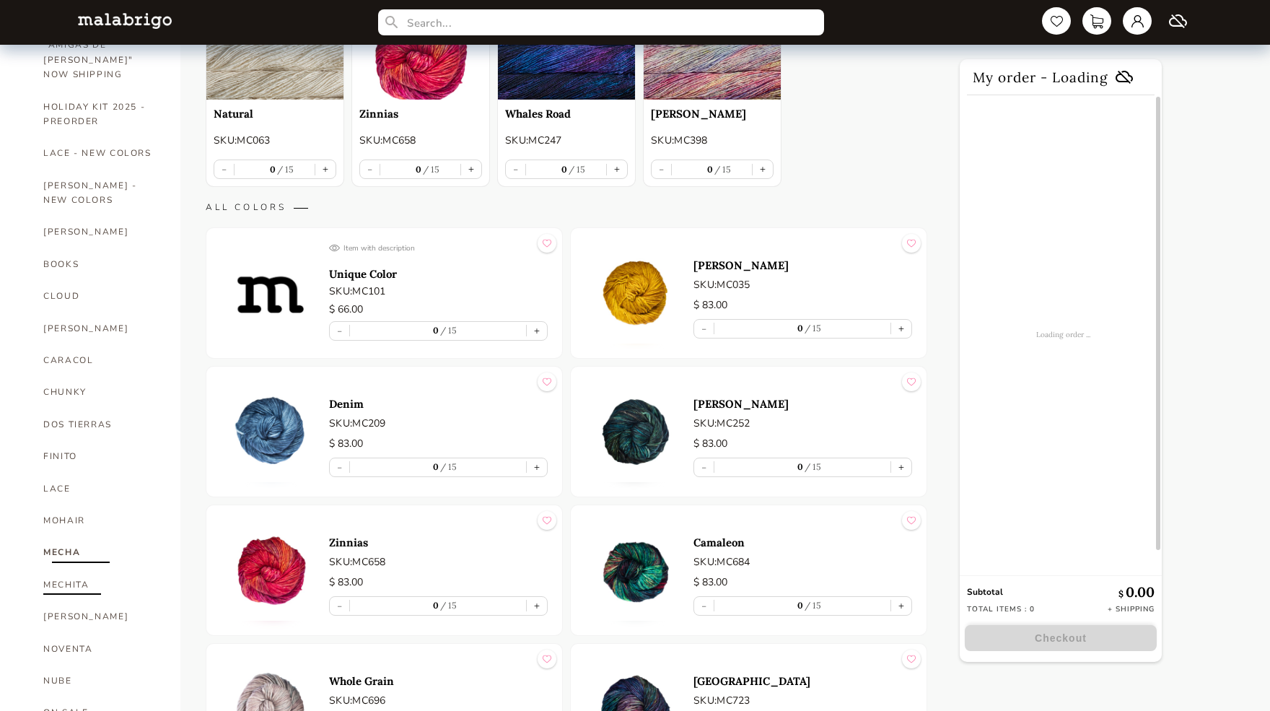
click at [73, 569] on link "MECHITA" at bounding box center [100, 585] width 115 height 32
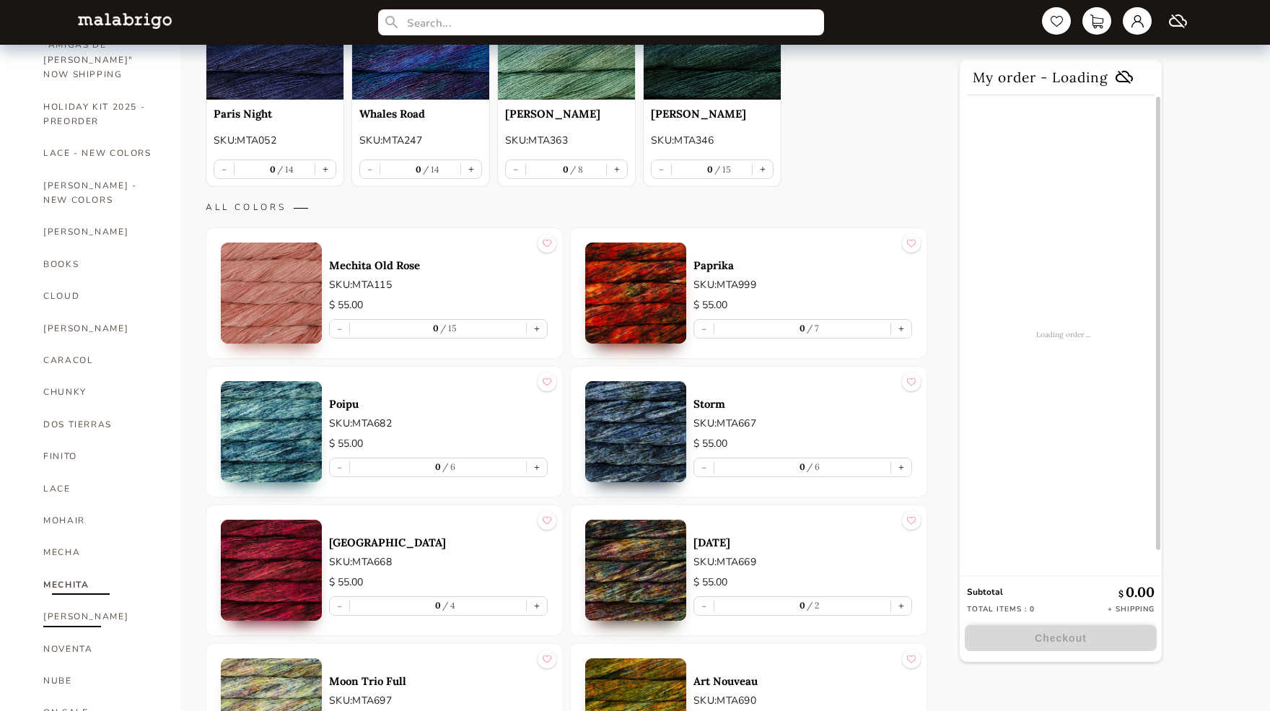
click at [71, 600] on link "[PERSON_NAME]" at bounding box center [100, 616] width 115 height 32
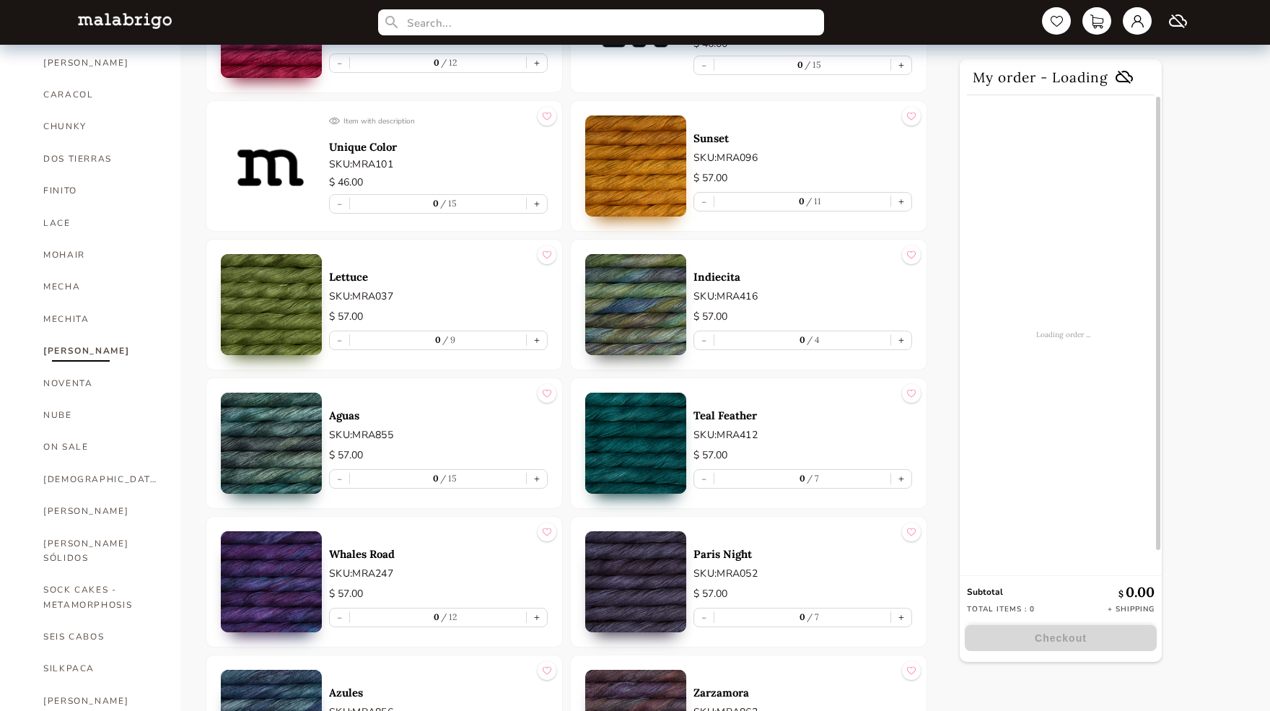
scroll to position [508, 0]
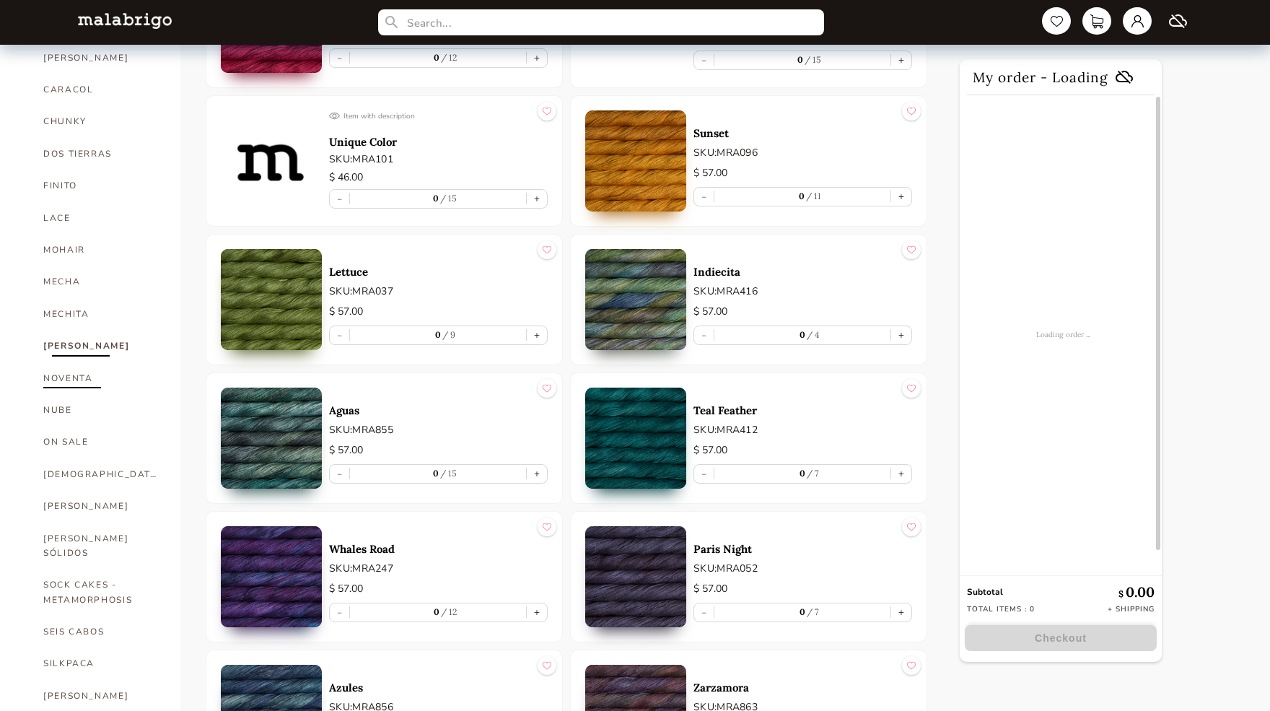
click at [58, 362] on link "NOVENTA" at bounding box center [100, 378] width 115 height 32
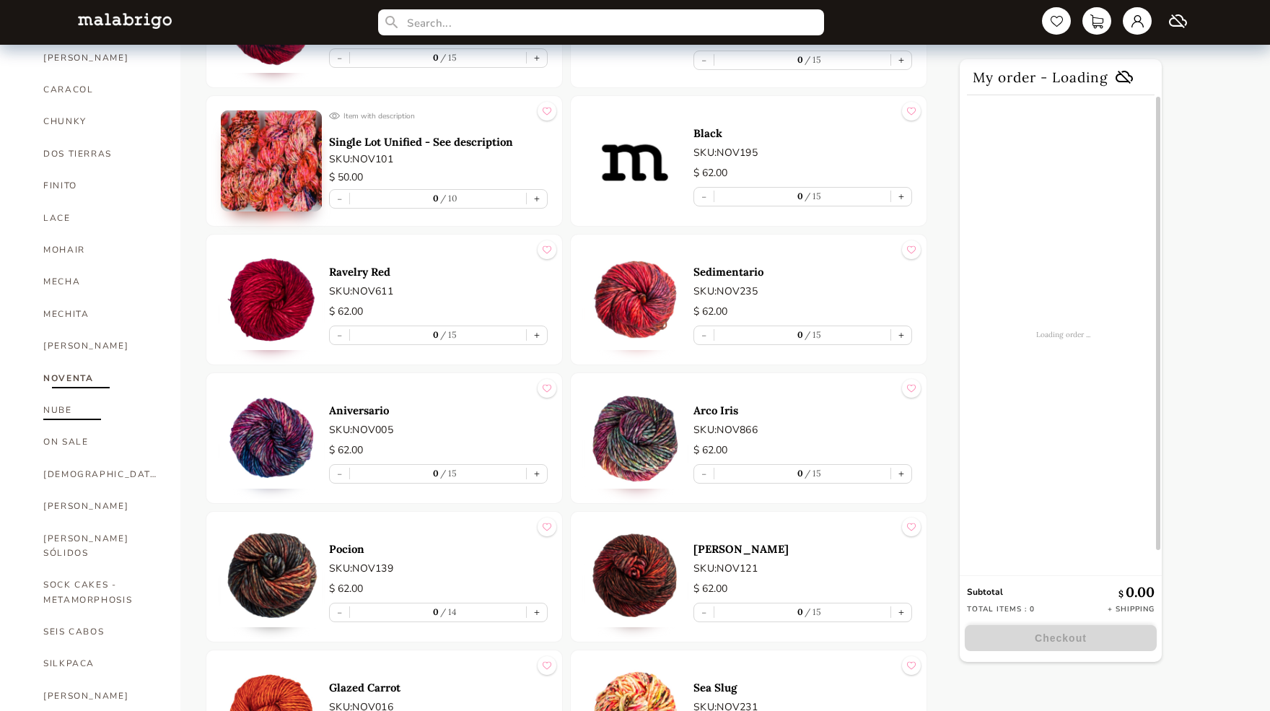
click at [59, 394] on link "NUBE" at bounding box center [100, 410] width 115 height 32
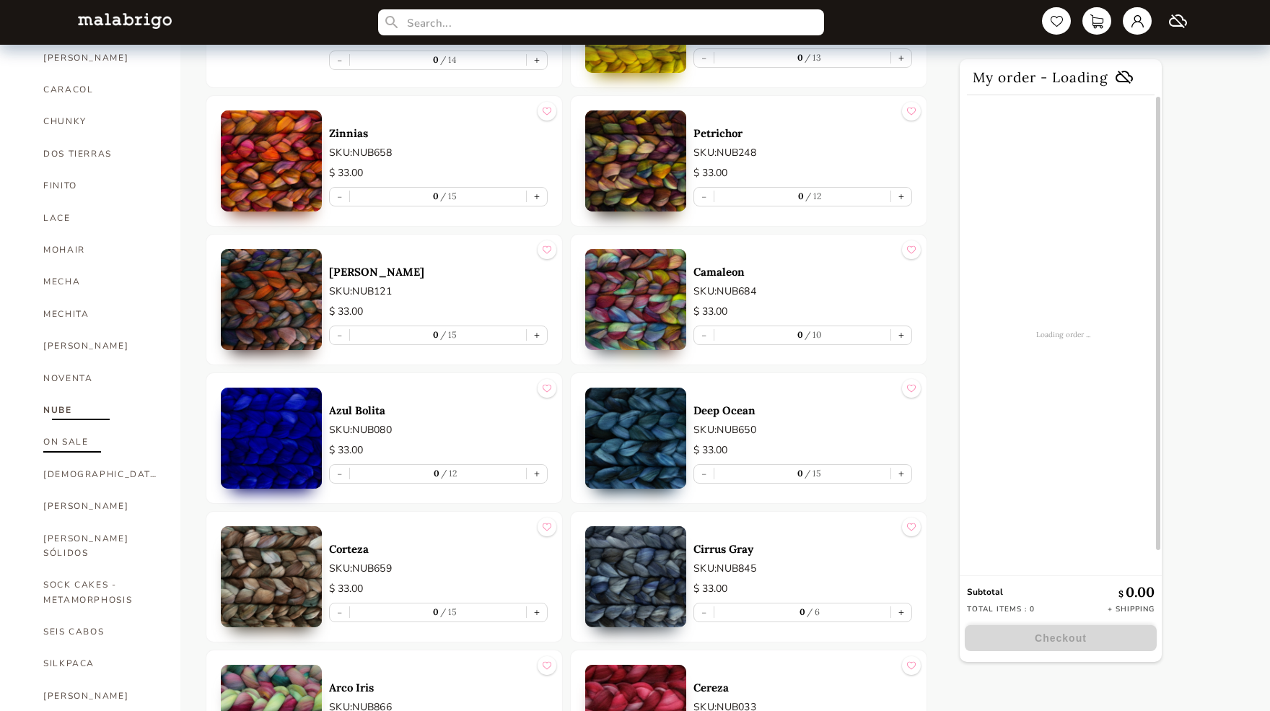
click at [80, 426] on link "ON SALE" at bounding box center [100, 442] width 115 height 32
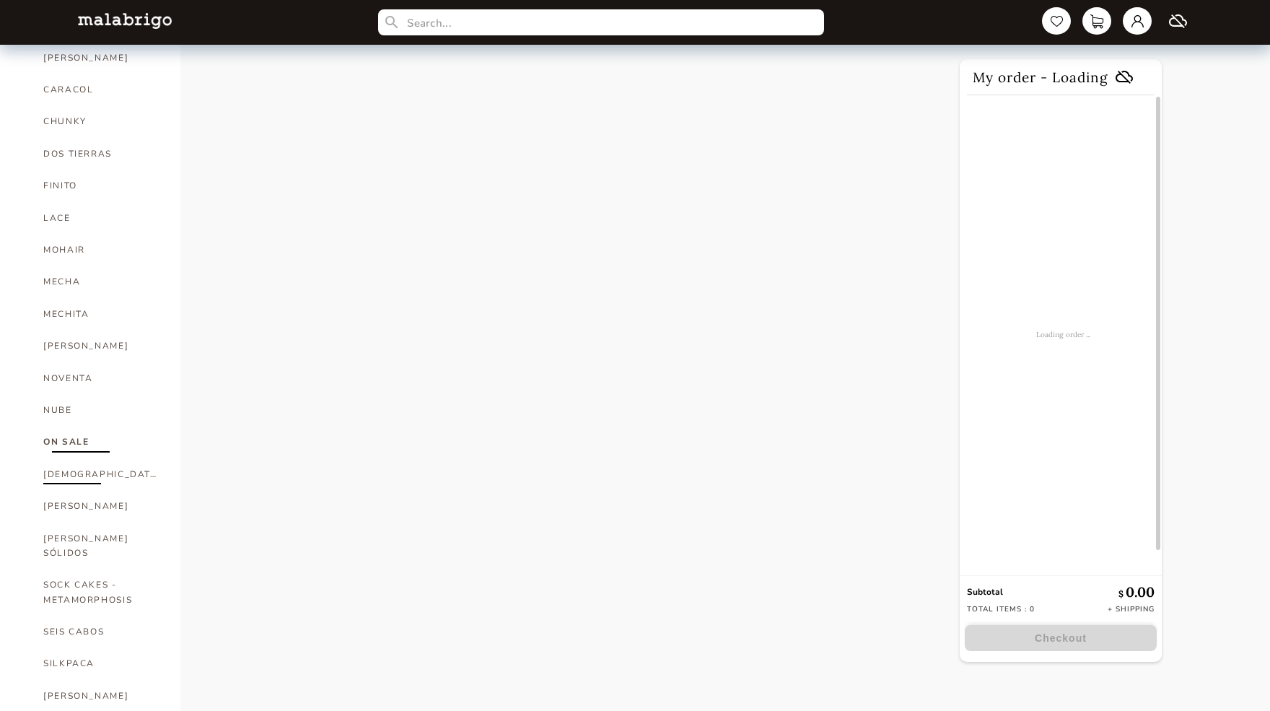
click at [63, 458] on link "[DEMOGRAPHIC_DATA]" at bounding box center [100, 474] width 115 height 32
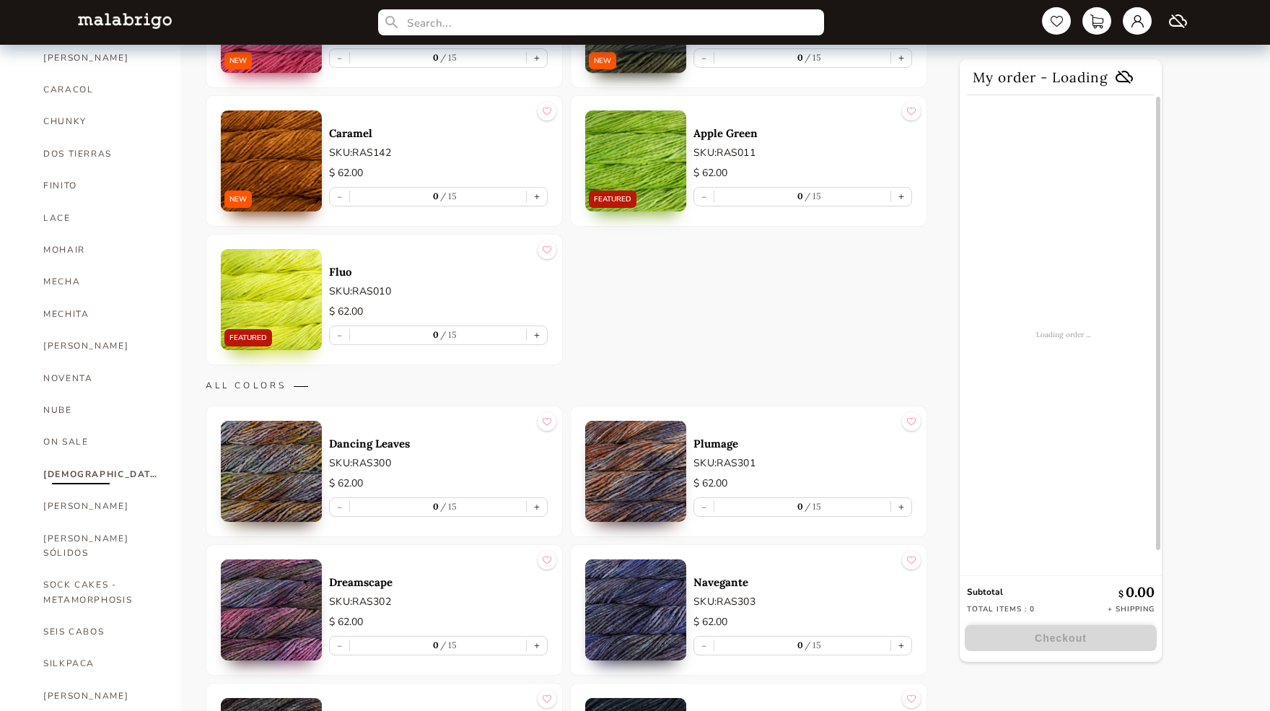
click at [276, 288] on img at bounding box center [271, 299] width 101 height 101
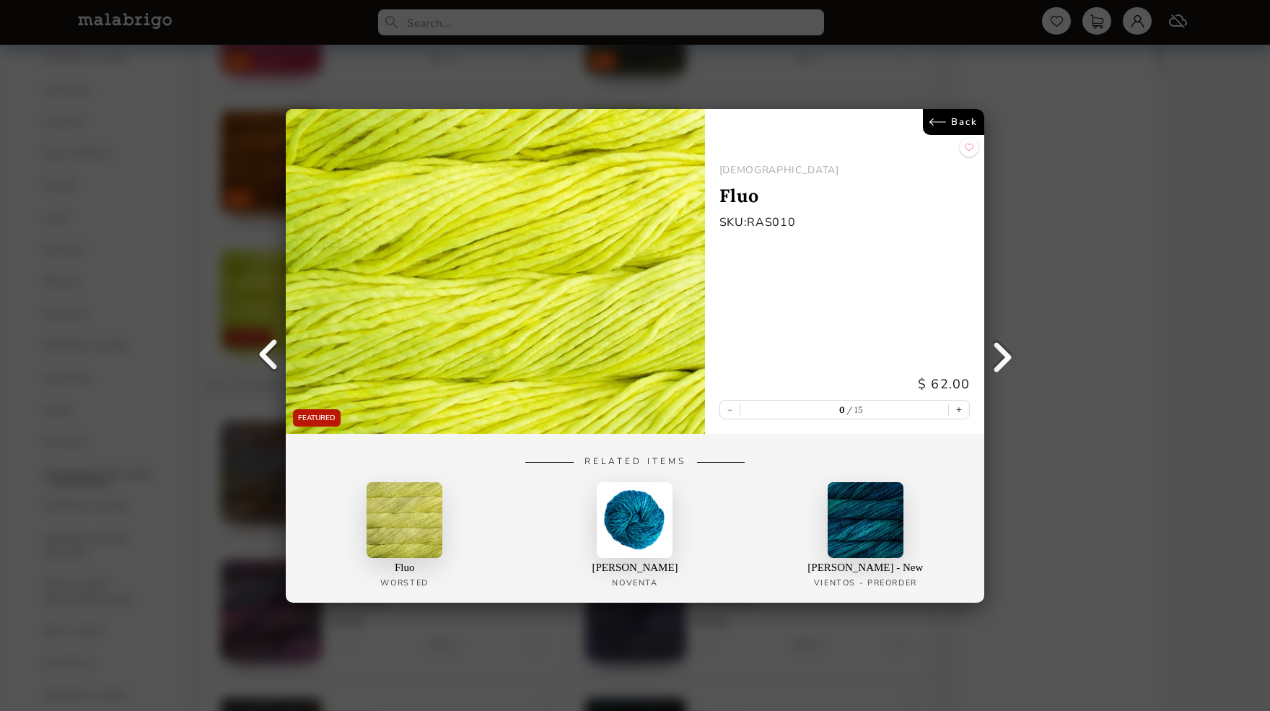
click at [949, 123] on link "Back" at bounding box center [953, 122] width 61 height 26
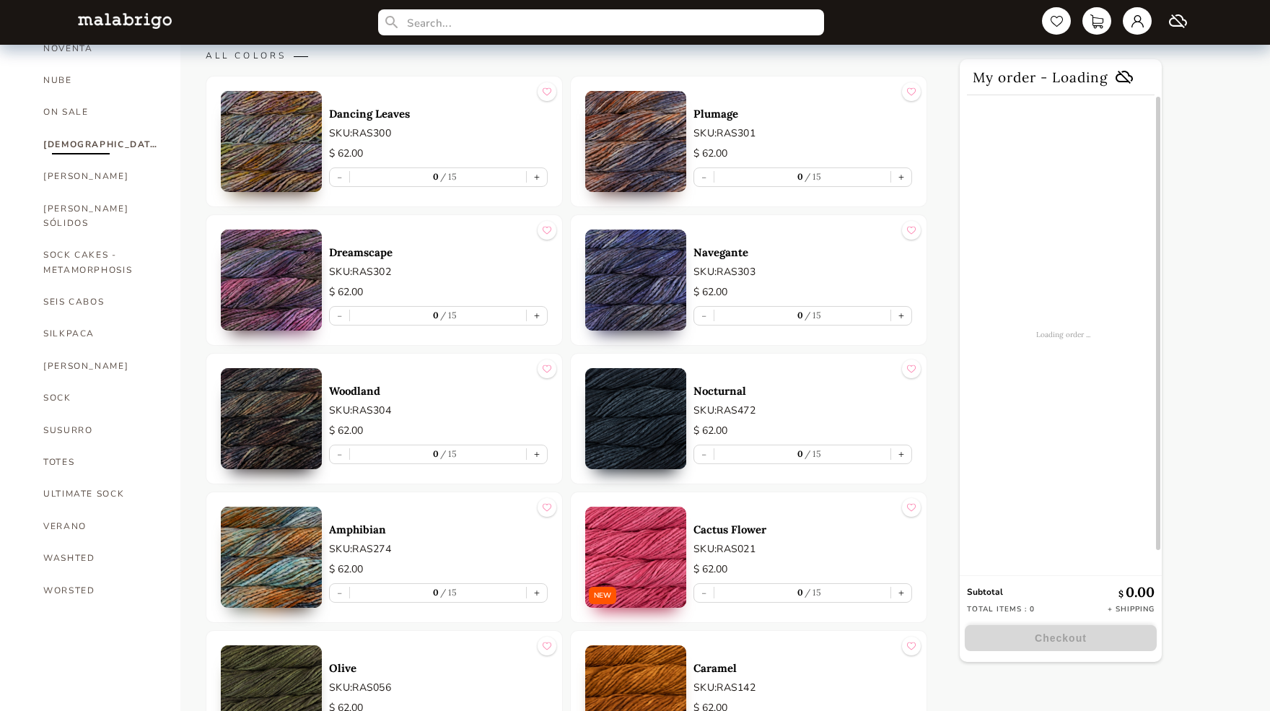
scroll to position [849, 0]
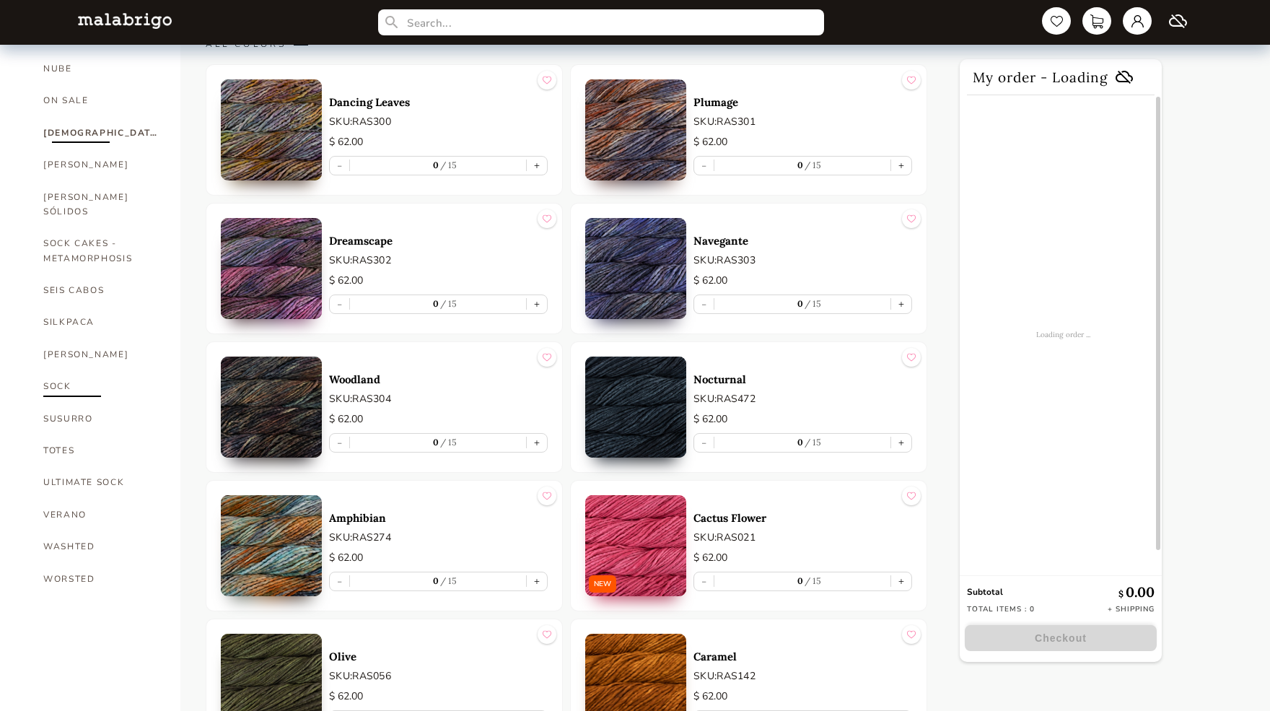
click at [69, 370] on link "SOCK" at bounding box center [100, 386] width 115 height 32
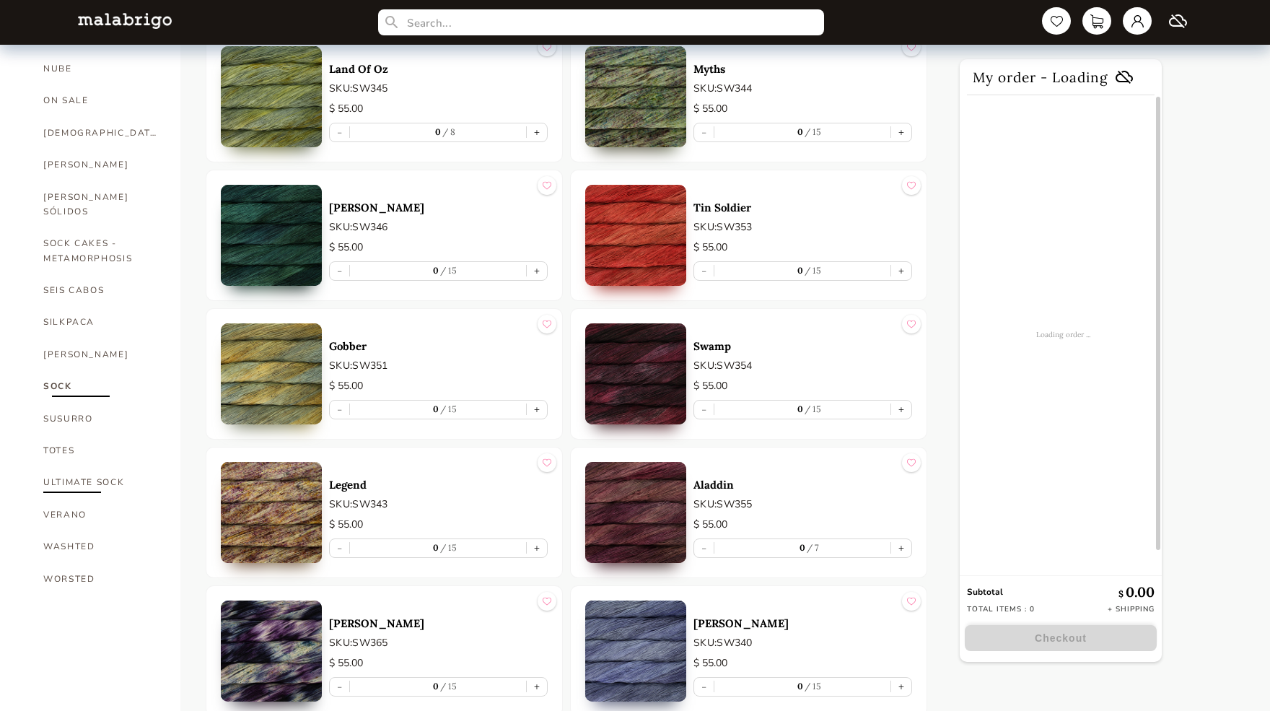
click at [80, 466] on link "ULTIMATE SOCK" at bounding box center [100, 482] width 115 height 32
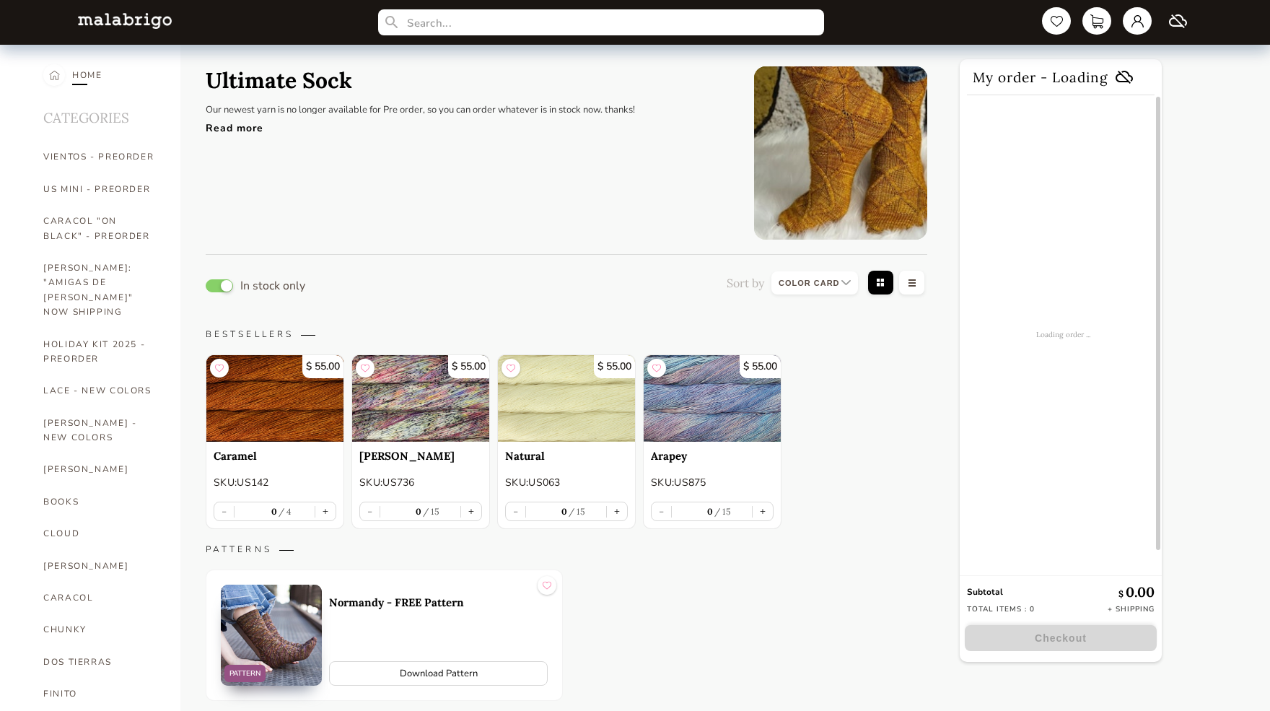
click at [77, 76] on div "HOME" at bounding box center [87, 75] width 30 height 32
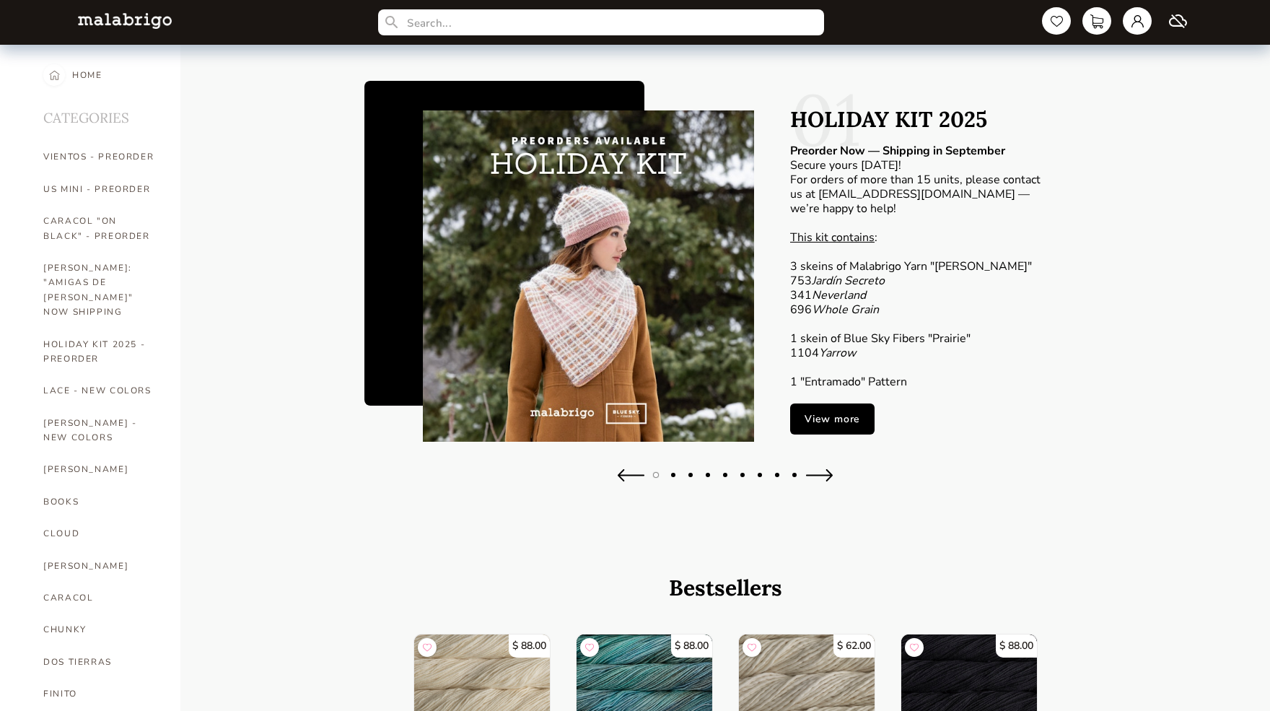
click at [121, 14] on img at bounding box center [125, 20] width 94 height 15
click at [90, 77] on div "HOME" at bounding box center [87, 75] width 30 height 32
click at [74, 82] on div "HOME" at bounding box center [87, 75] width 30 height 32
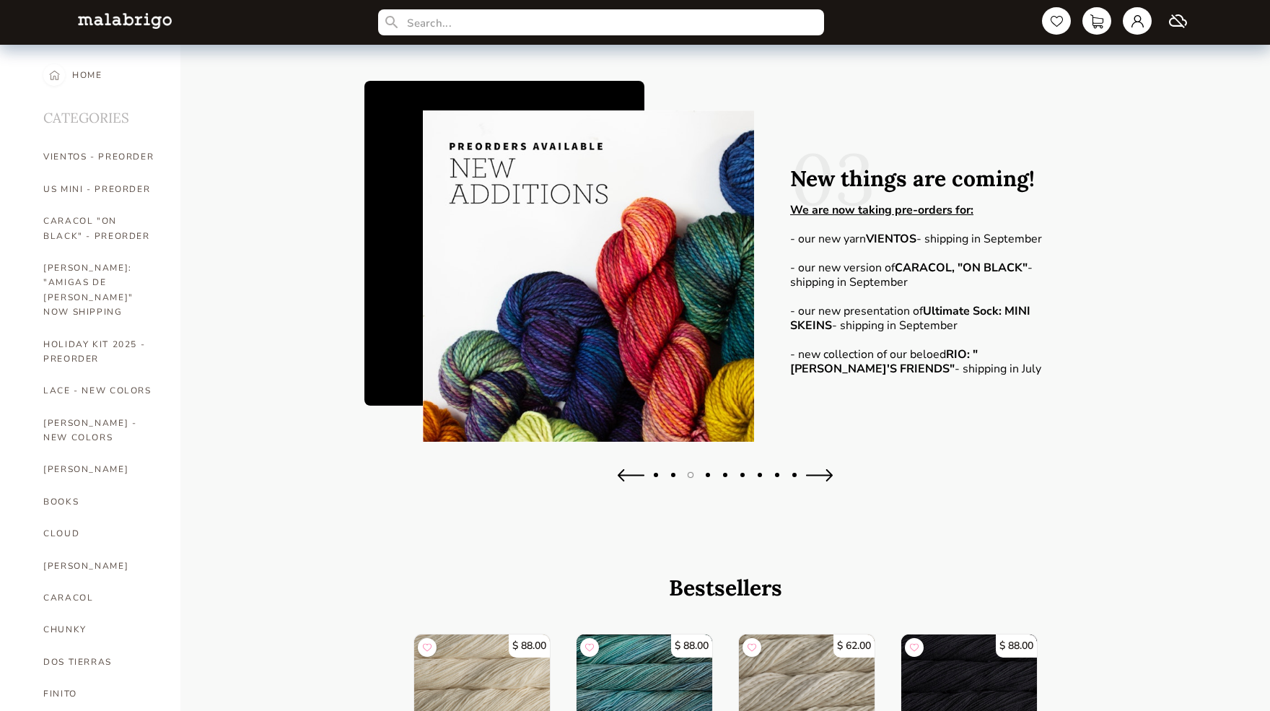
select select "INDEX"
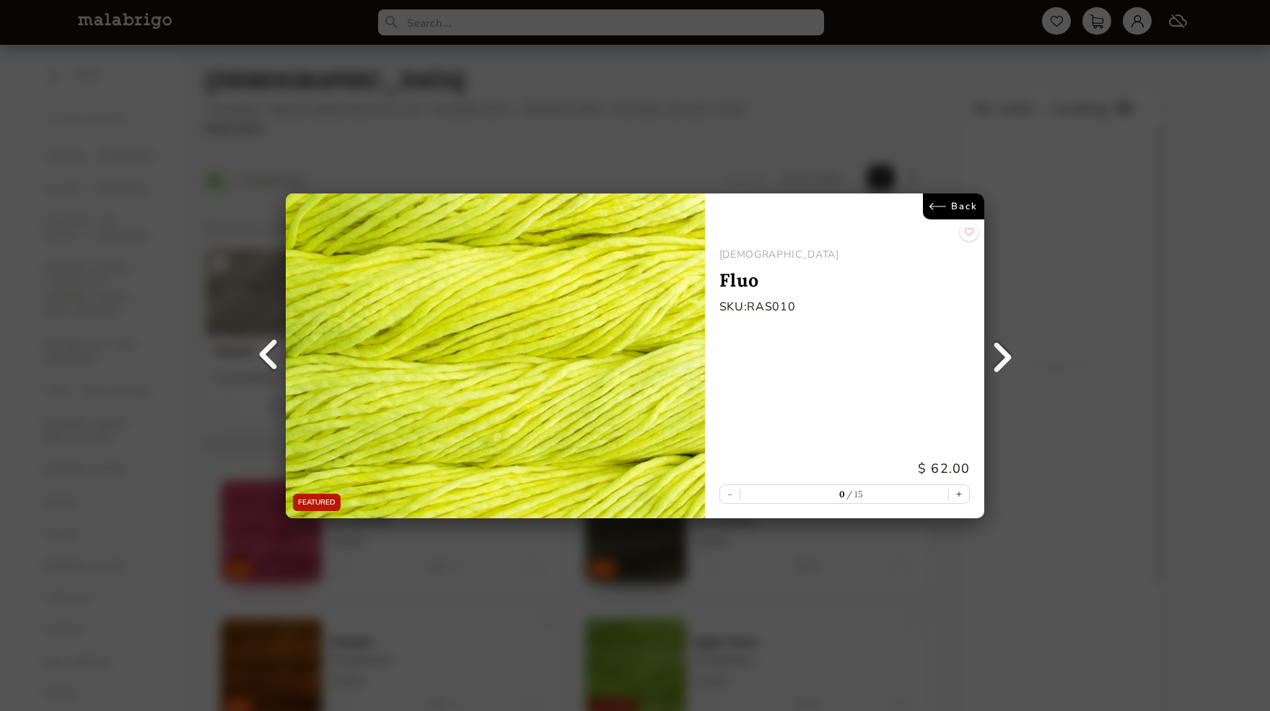
scroll to position [508, 0]
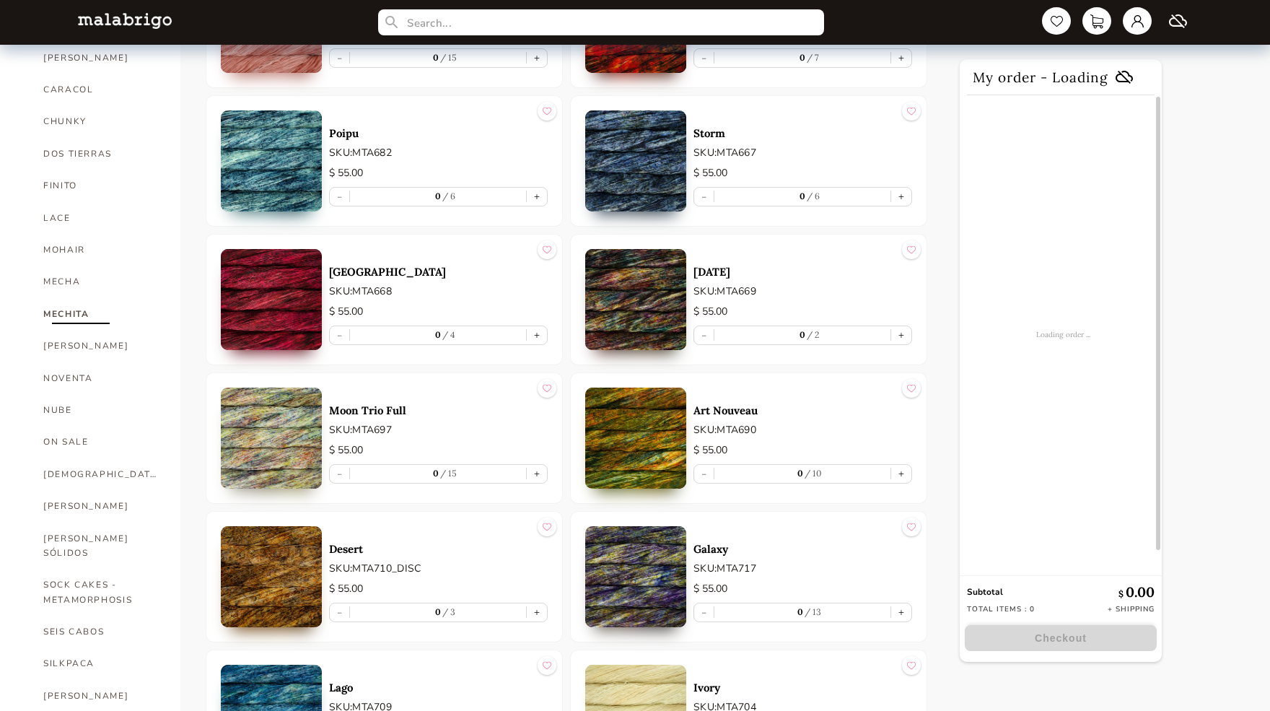
scroll to position [237, 0]
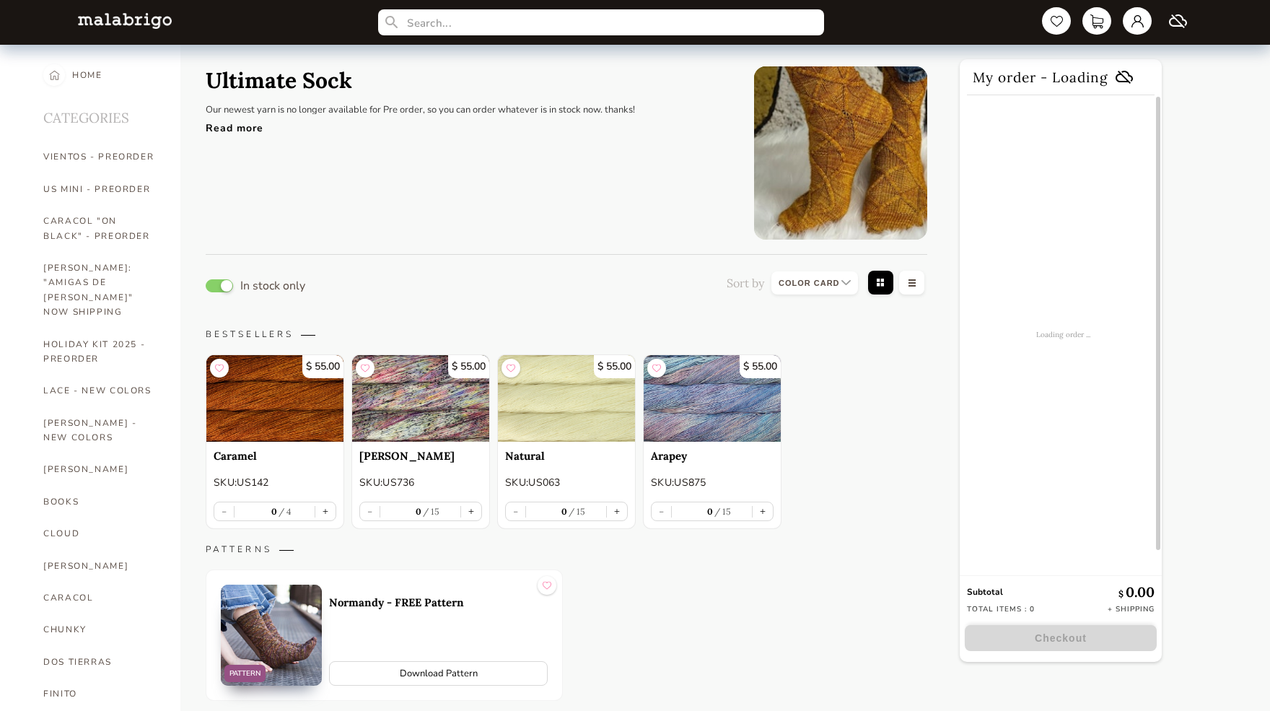
scroll to position [690, 0]
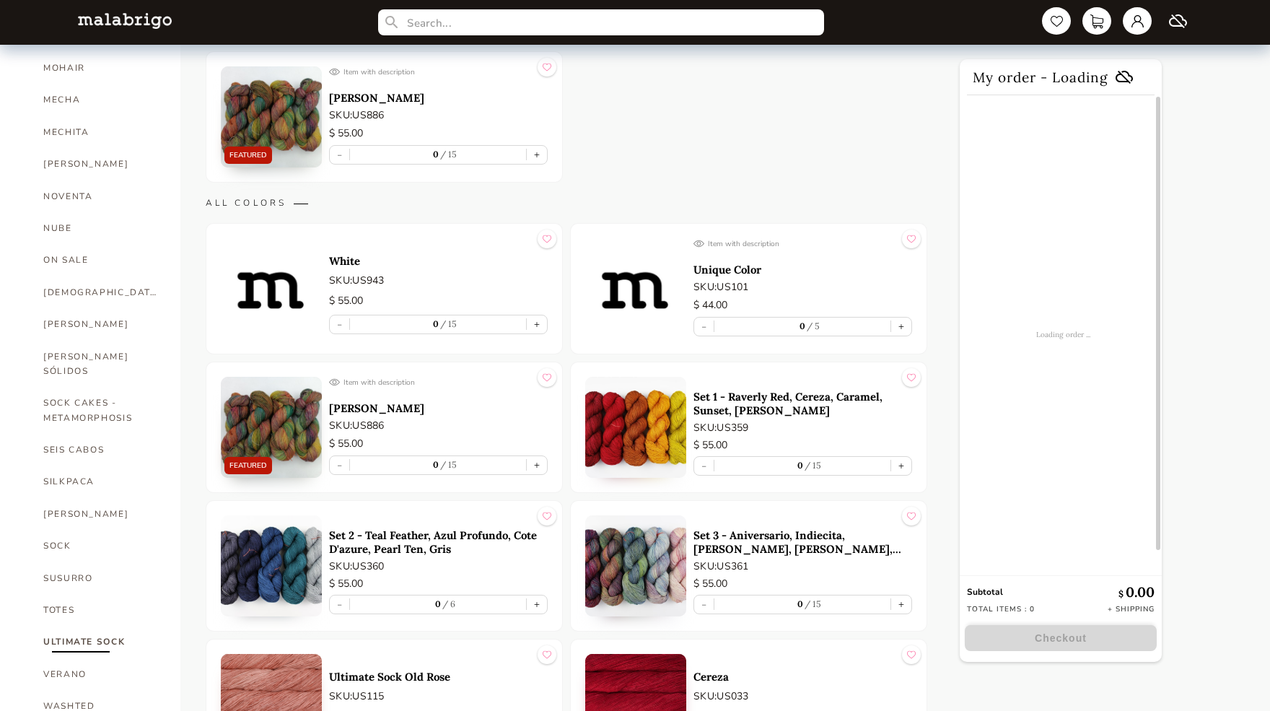
scroll to position [677, 0]
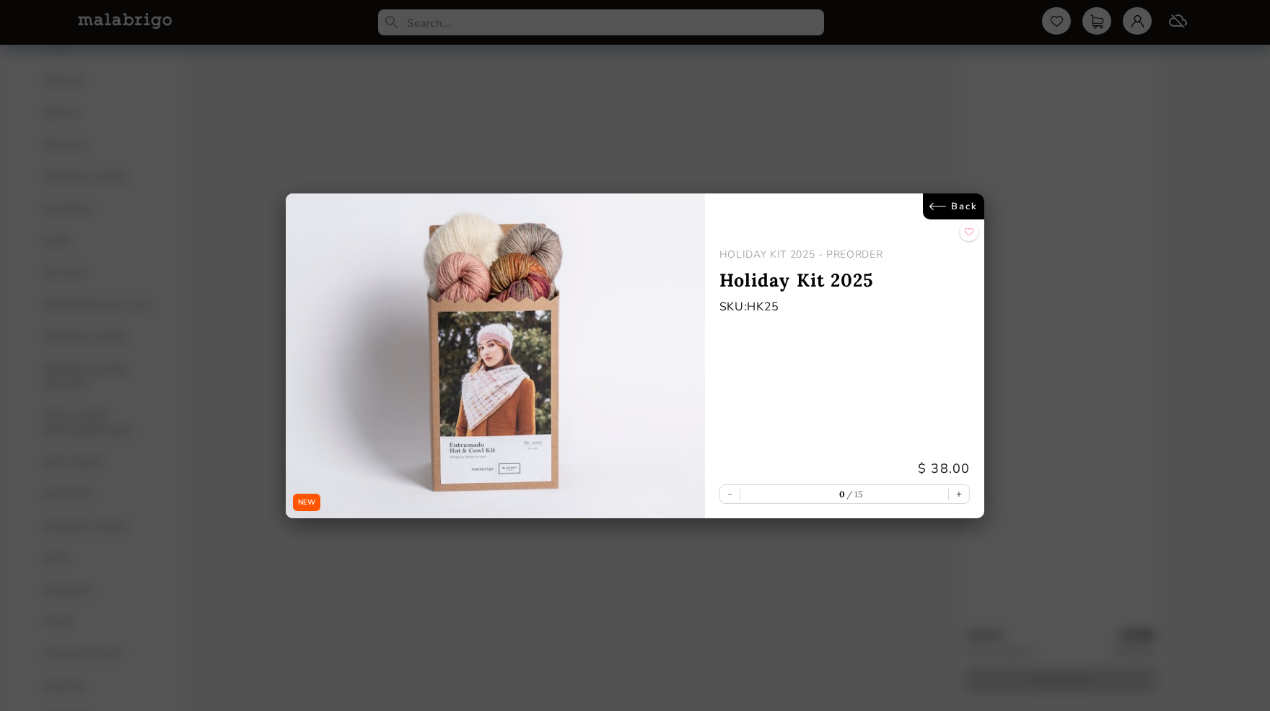
scroll to position [290, 0]
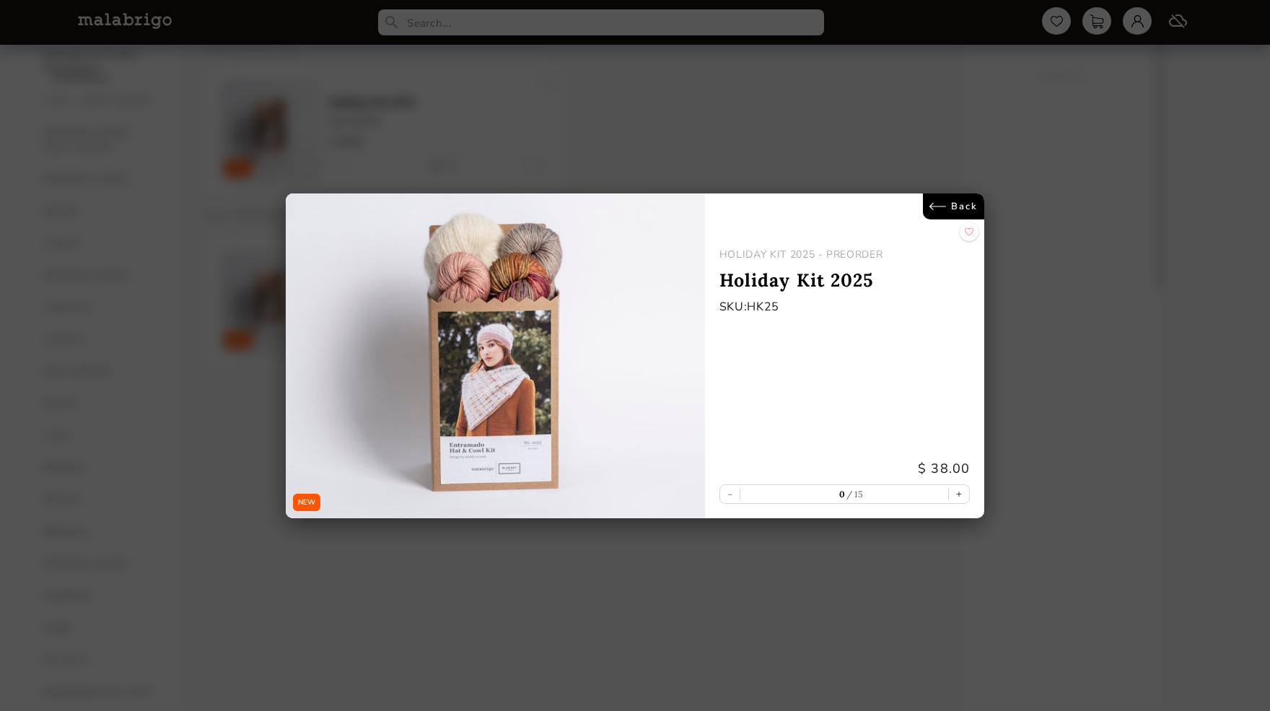
click at [959, 200] on link "Back" at bounding box center [953, 206] width 61 height 26
